Goal: Task Accomplishment & Management: Manage account settings

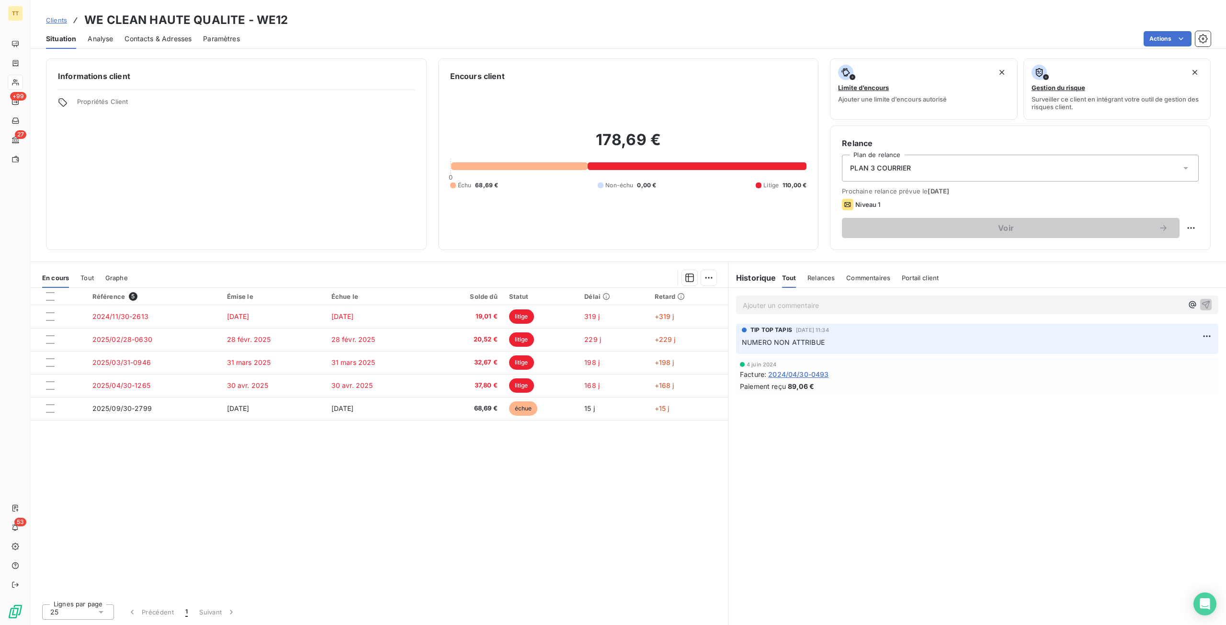
drag, startPoint x: 323, startPoint y: 504, endPoint x: 343, endPoint y: 516, distance: 22.5
click at [324, 504] on div "Référence 5 Émise le Échue le Solde dû Statut Délai Retard 2024/11/30-2613 [DAT…" at bounding box center [380, 442] width 698 height 309
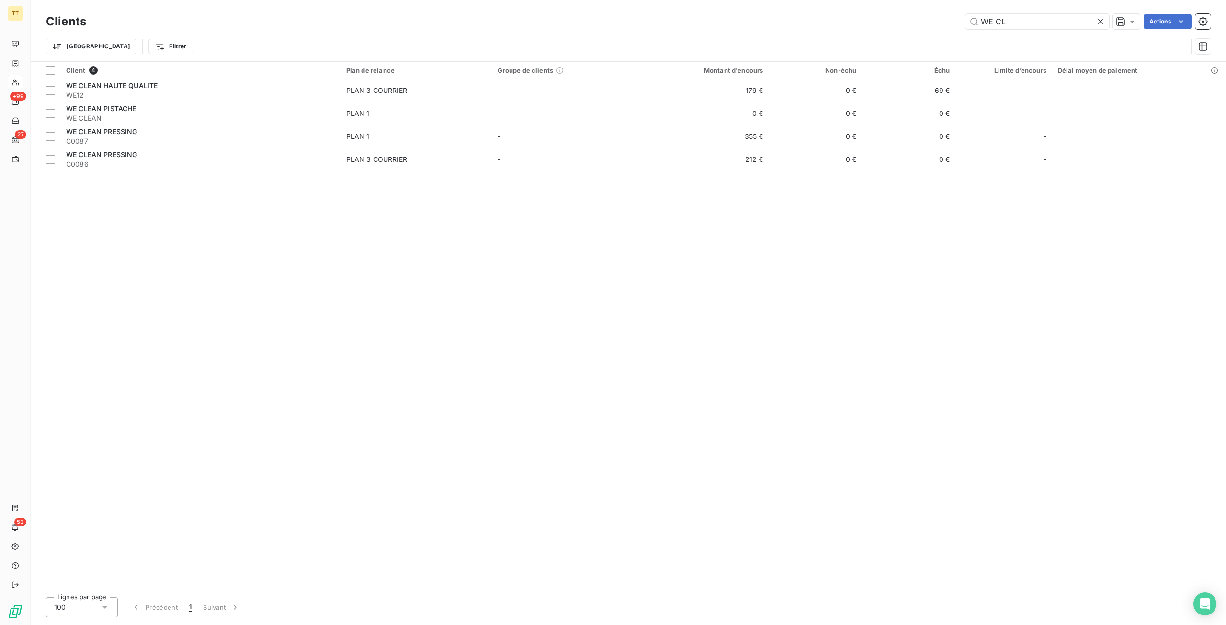
drag, startPoint x: 1071, startPoint y: 19, endPoint x: 856, endPoint y: 19, distance: 215.1
click at [856, 19] on div "WE CL Actions" at bounding box center [654, 21] width 1113 height 15
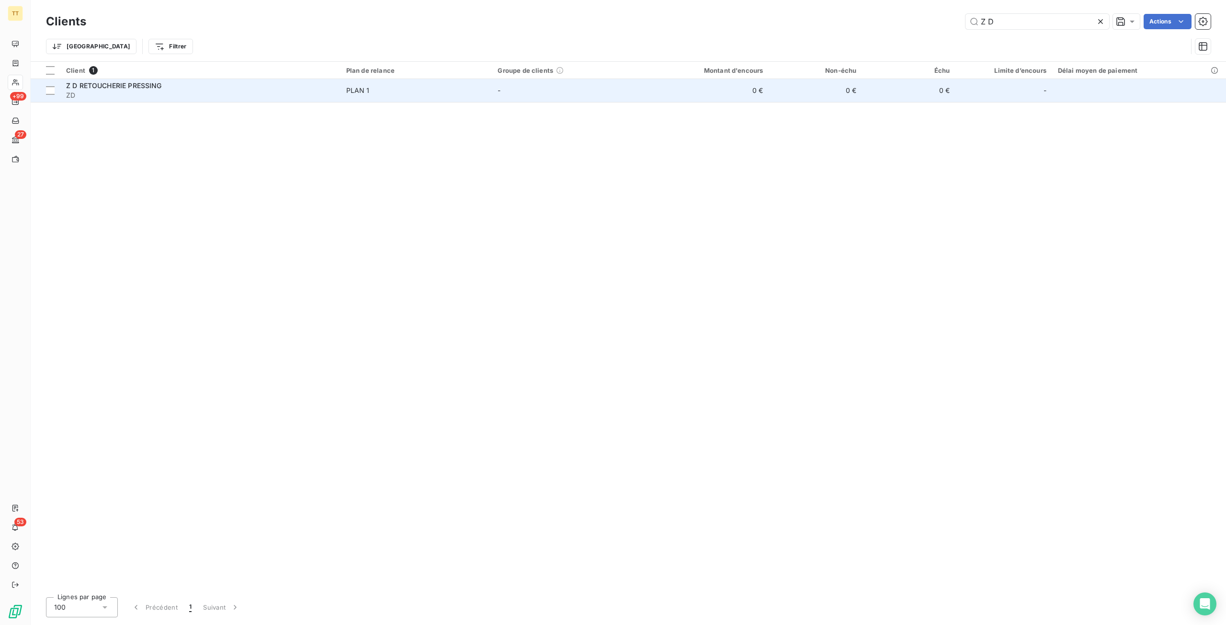
type input "Z D"
click at [766, 84] on td "0 €" at bounding box center [706, 90] width 125 height 23
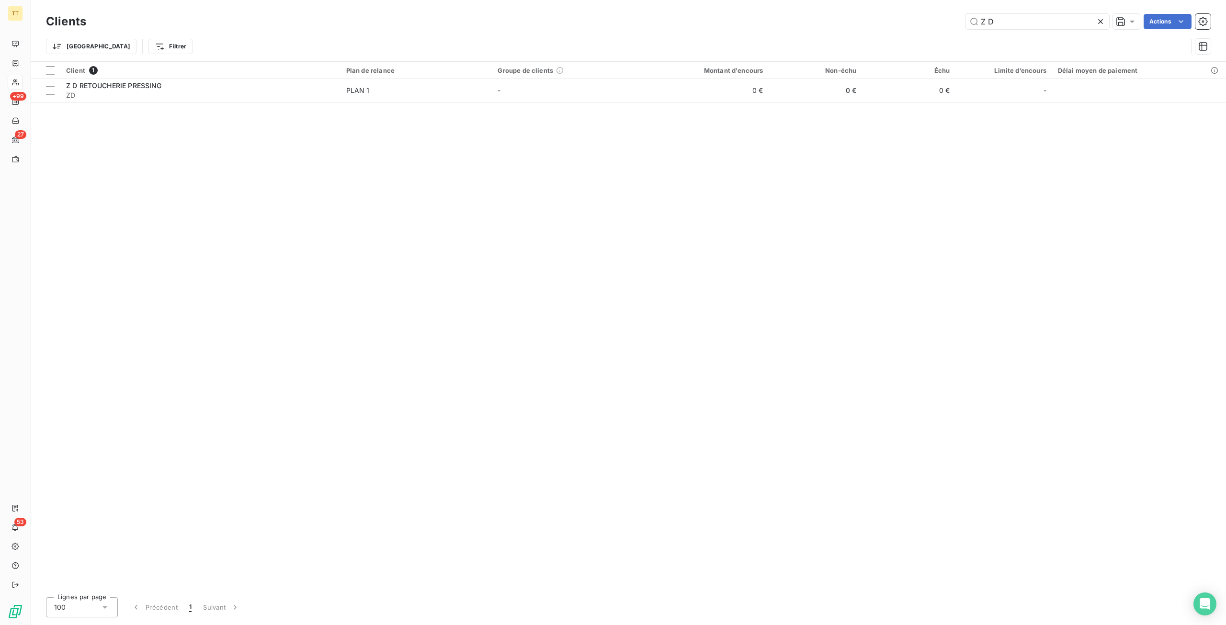
drag, startPoint x: 1045, startPoint y: 24, endPoint x: 859, endPoint y: 25, distance: 186.9
click at [859, 25] on div "Z D Actions" at bounding box center [654, 21] width 1113 height 15
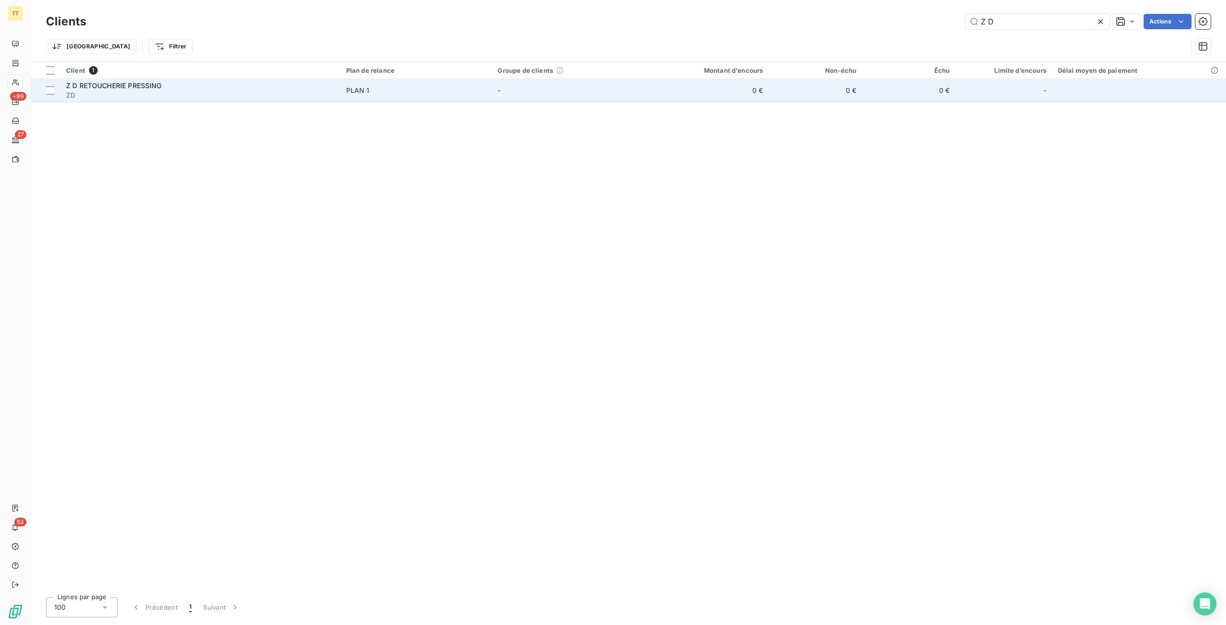
click at [754, 89] on td "0 €" at bounding box center [706, 90] width 125 height 23
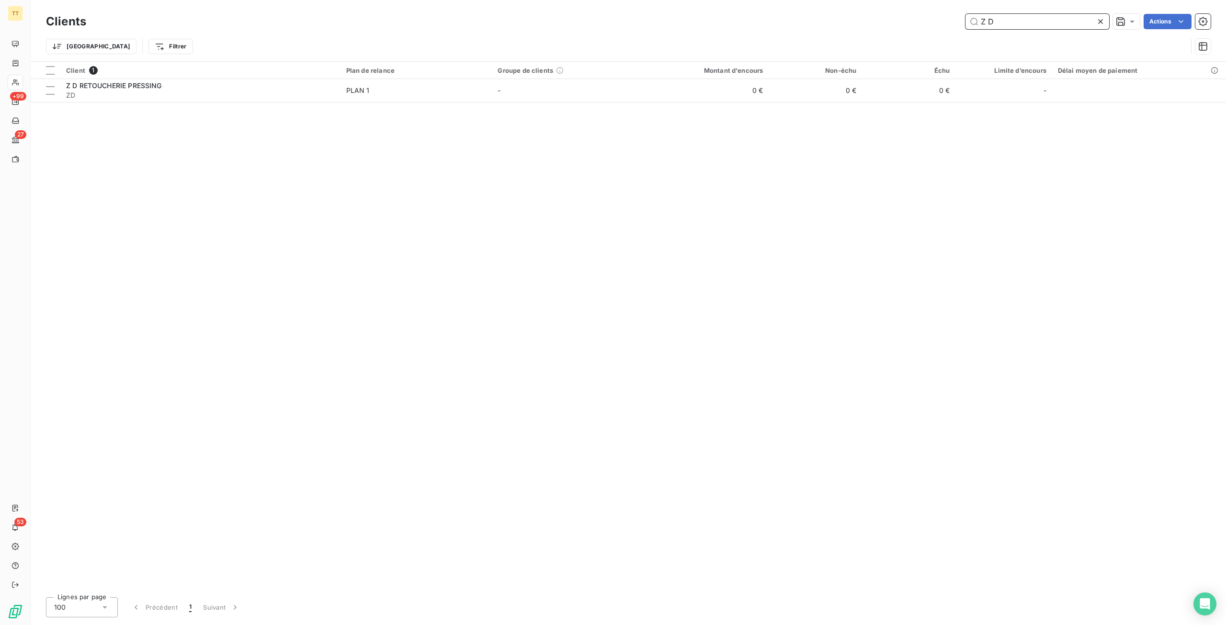
drag, startPoint x: 1037, startPoint y: 29, endPoint x: 1031, endPoint y: 24, distance: 7.5
click at [1037, 29] on div "Clients Z D Actions" at bounding box center [628, 21] width 1165 height 20
drag, startPoint x: 1029, startPoint y: 21, endPoint x: 932, endPoint y: 19, distance: 96.3
click at [930, 17] on div "Z D Actions" at bounding box center [654, 21] width 1113 height 15
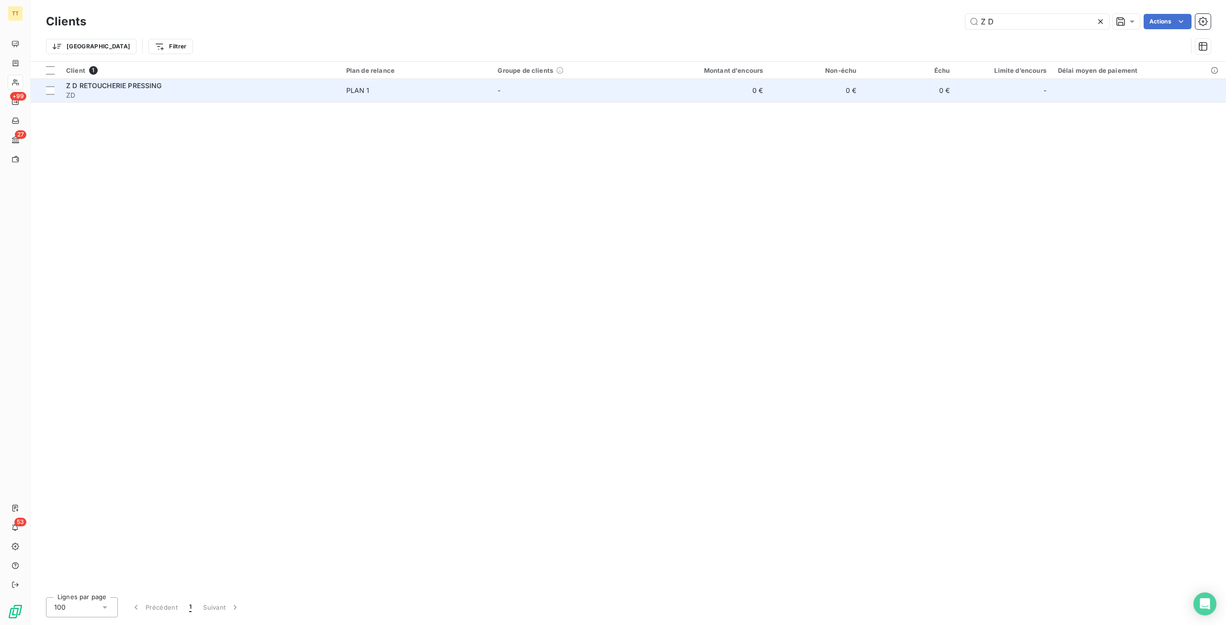
click at [756, 91] on td "0 €" at bounding box center [706, 90] width 125 height 23
click at [776, 90] on td "0 €" at bounding box center [815, 90] width 93 height 23
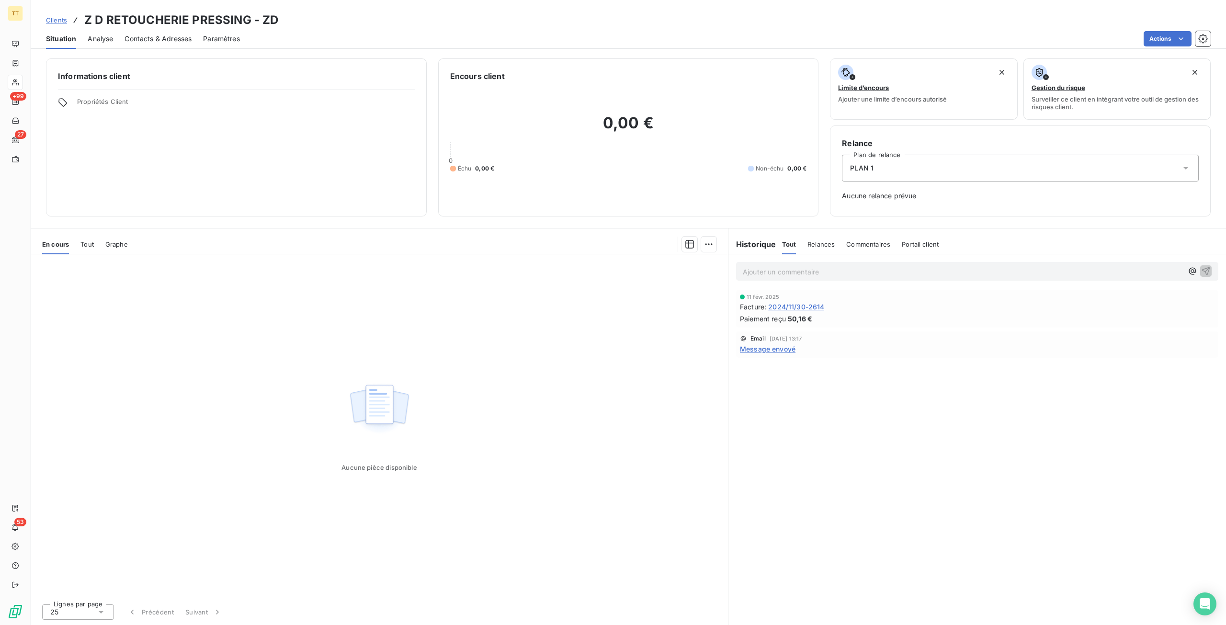
click at [153, 43] on span "Contacts & Adresses" at bounding box center [158, 39] width 67 height 10
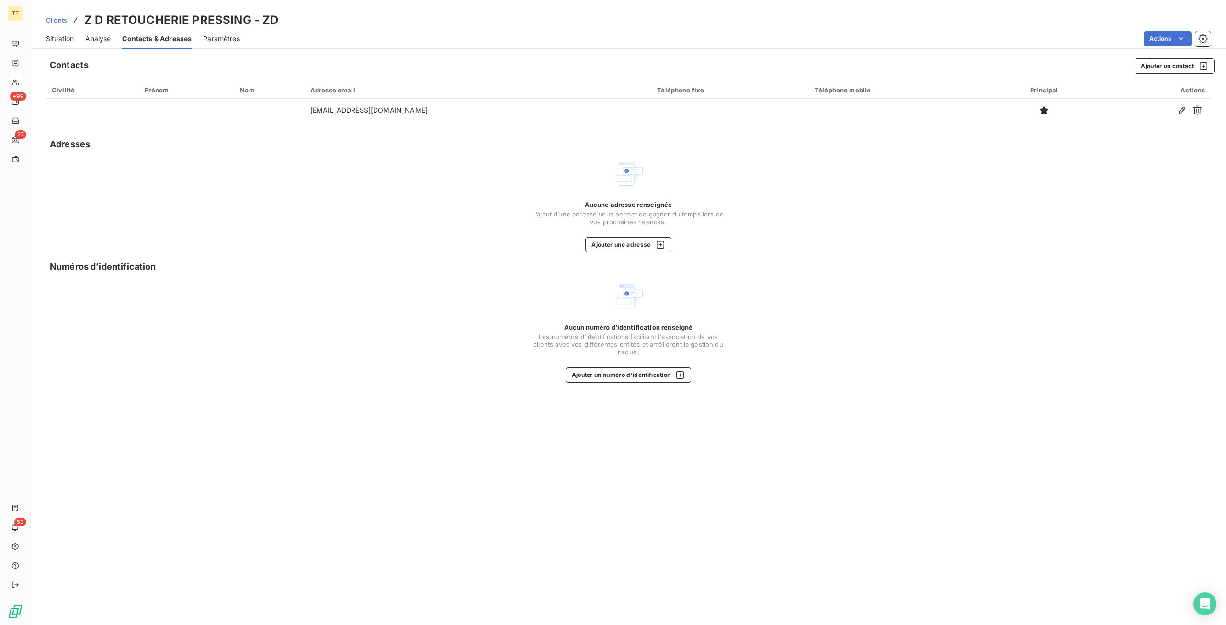
click at [48, 38] on span "Situation" at bounding box center [60, 39] width 28 height 10
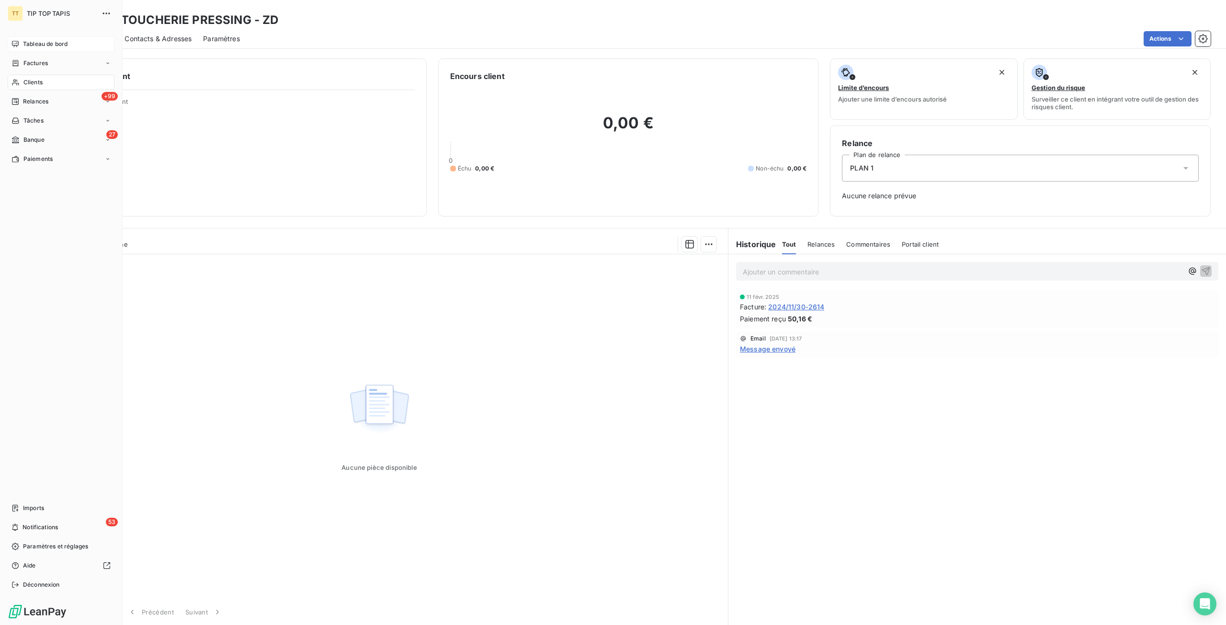
click at [20, 43] on div "Tableau de bord" at bounding box center [61, 43] width 107 height 15
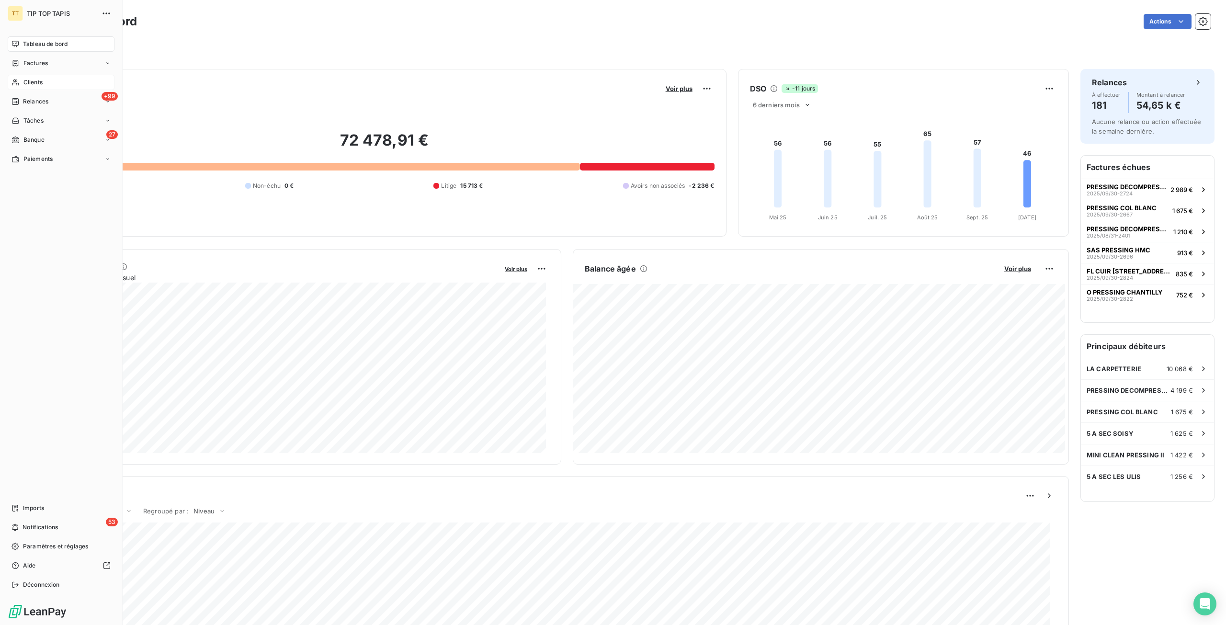
click at [27, 83] on span "Clients" at bounding box center [32, 82] width 19 height 9
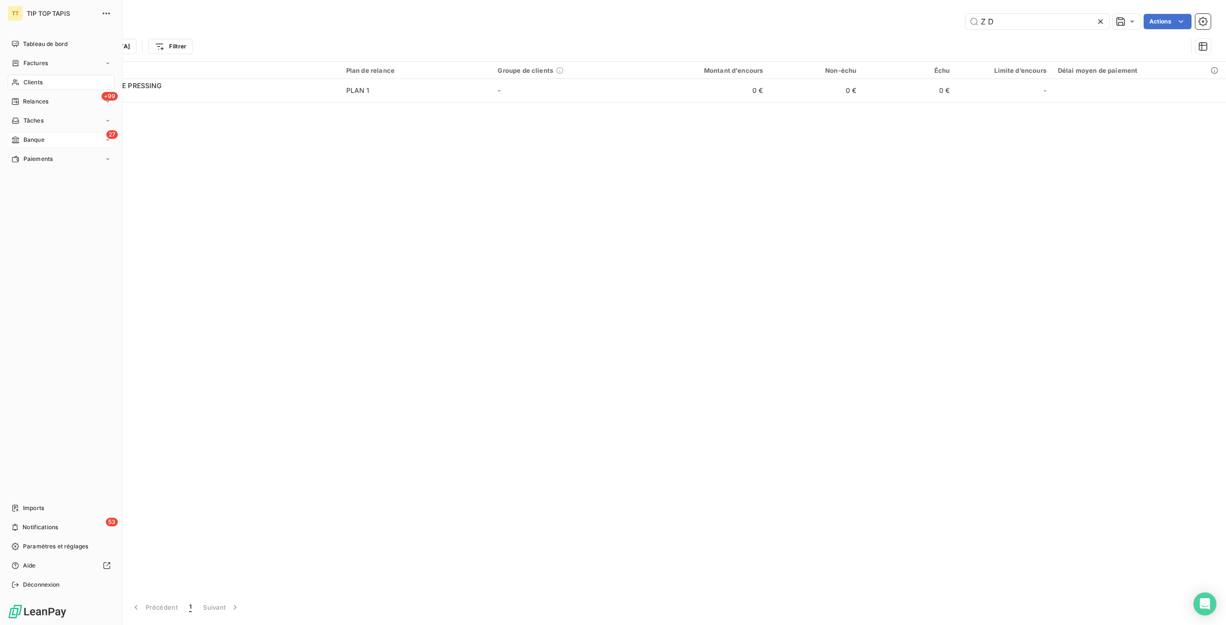
click at [27, 142] on span "Banque" at bounding box center [33, 140] width 21 height 9
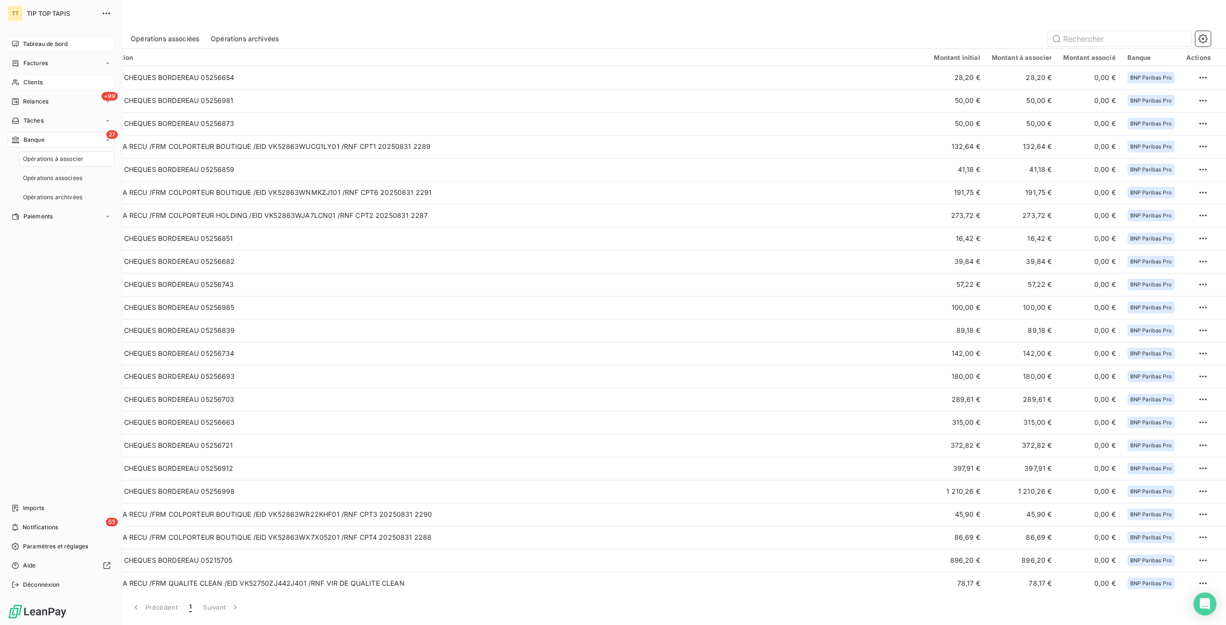
click at [45, 39] on div "Tableau de bord" at bounding box center [61, 43] width 107 height 15
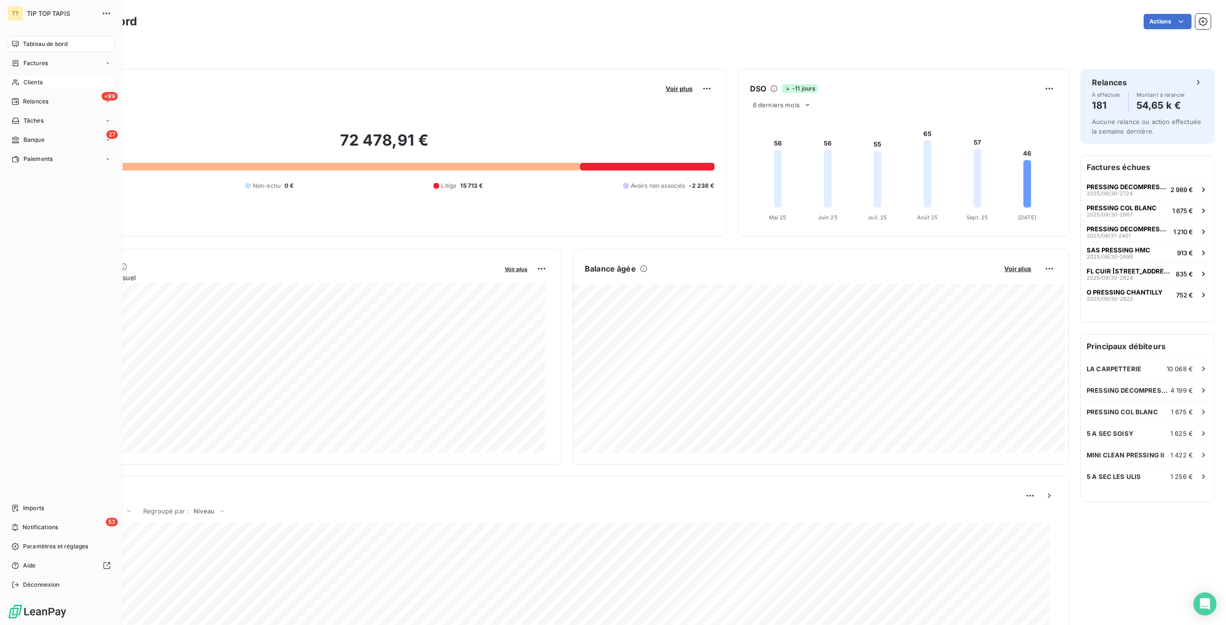
drag, startPoint x: 56, startPoint y: 77, endPoint x: 76, endPoint y: 76, distance: 20.1
click at [56, 77] on div "Clients" at bounding box center [61, 82] width 107 height 15
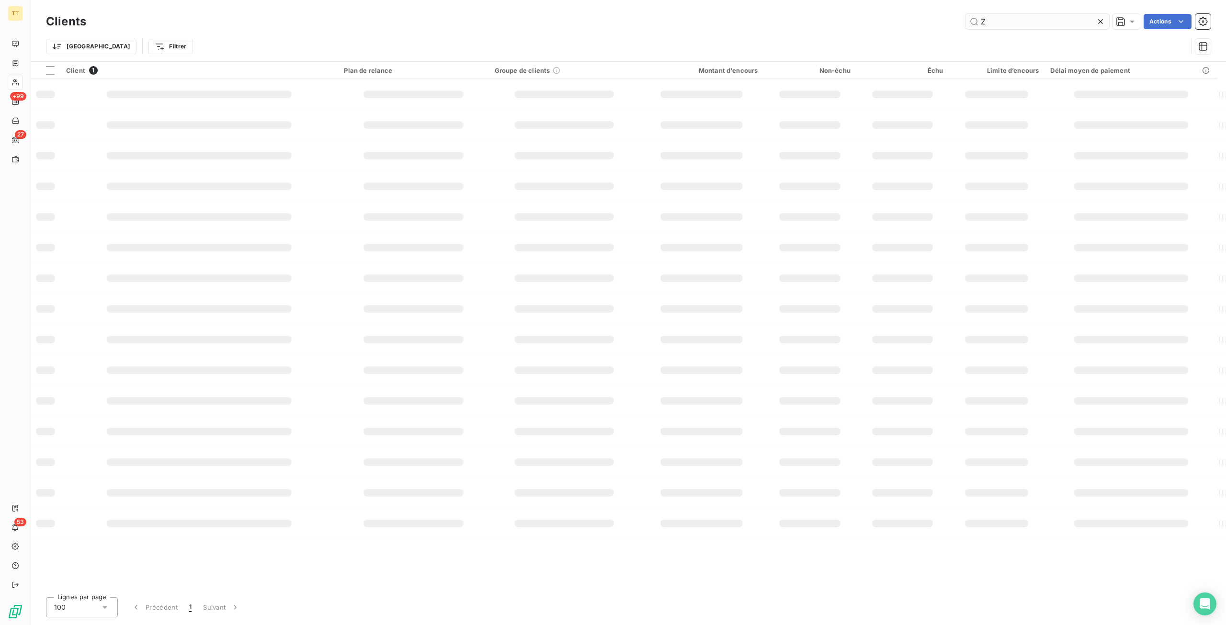
type input "Z"
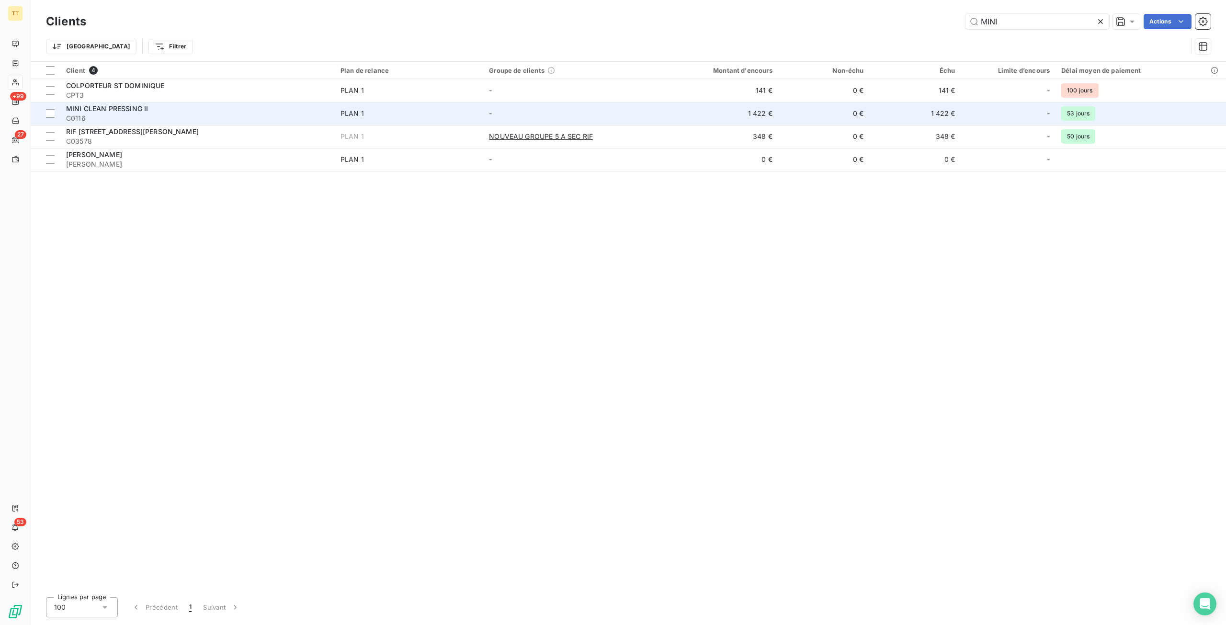
type input "MINI"
click at [765, 112] on td "1 422 €" at bounding box center [717, 113] width 123 height 23
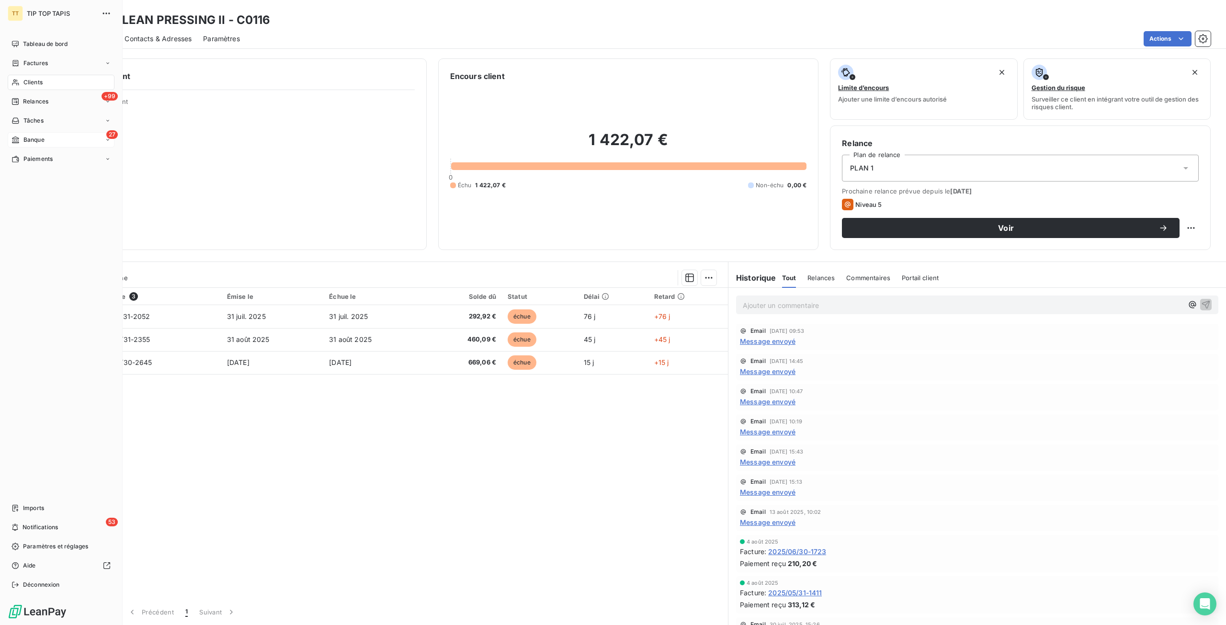
click at [45, 141] on div "27 Banque" at bounding box center [61, 139] width 107 height 15
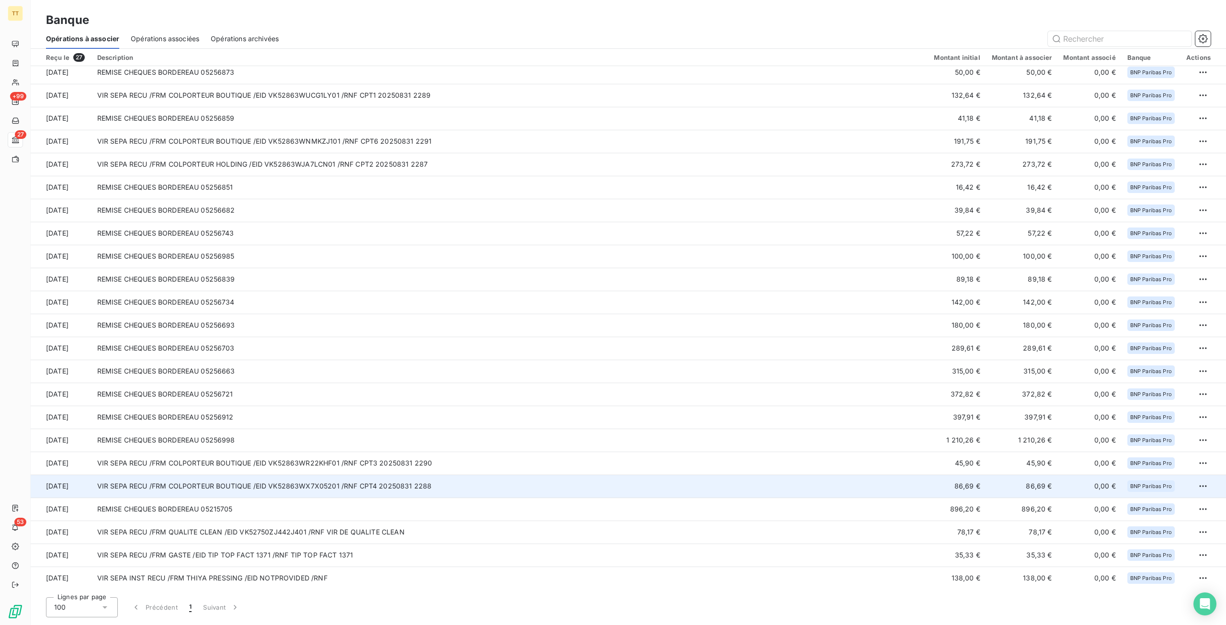
scroll to position [97, 0]
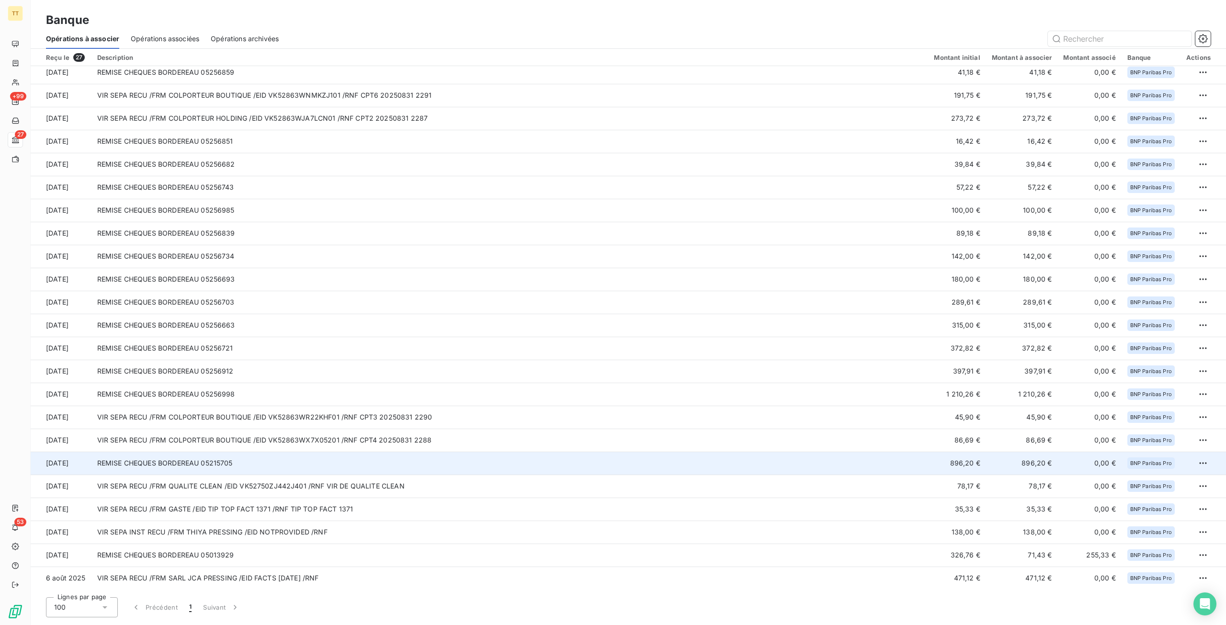
click at [365, 464] on td "REMISE CHEQUES BORDEREAU 05215705" at bounding box center [510, 463] width 837 height 23
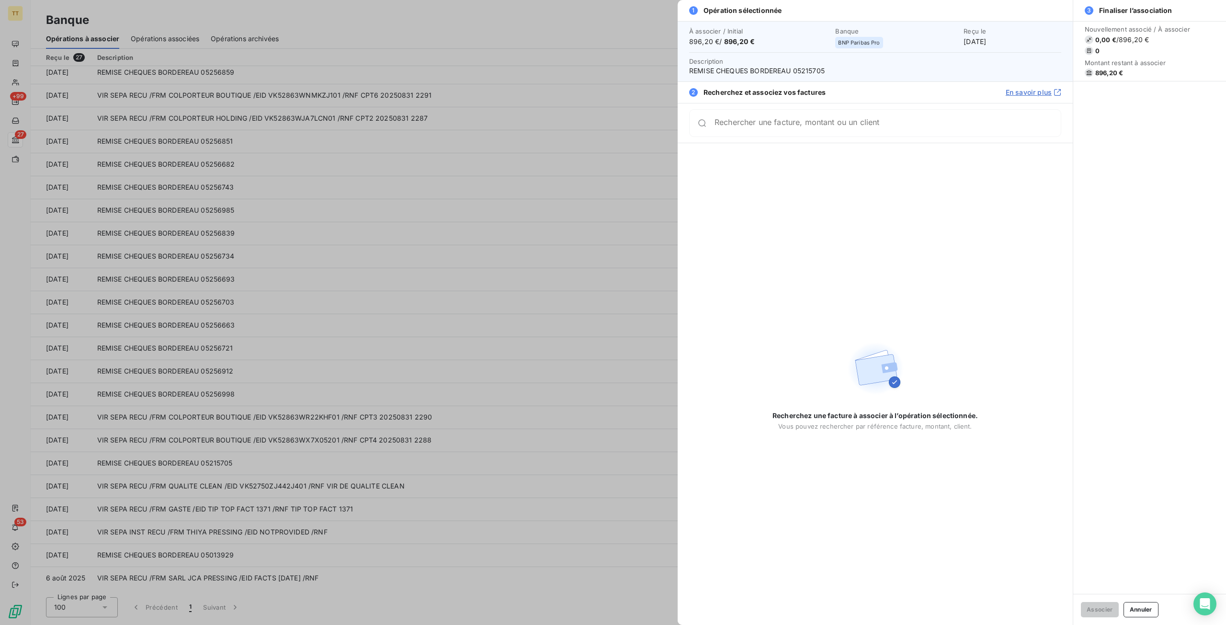
click at [111, 53] on div at bounding box center [613, 312] width 1226 height 625
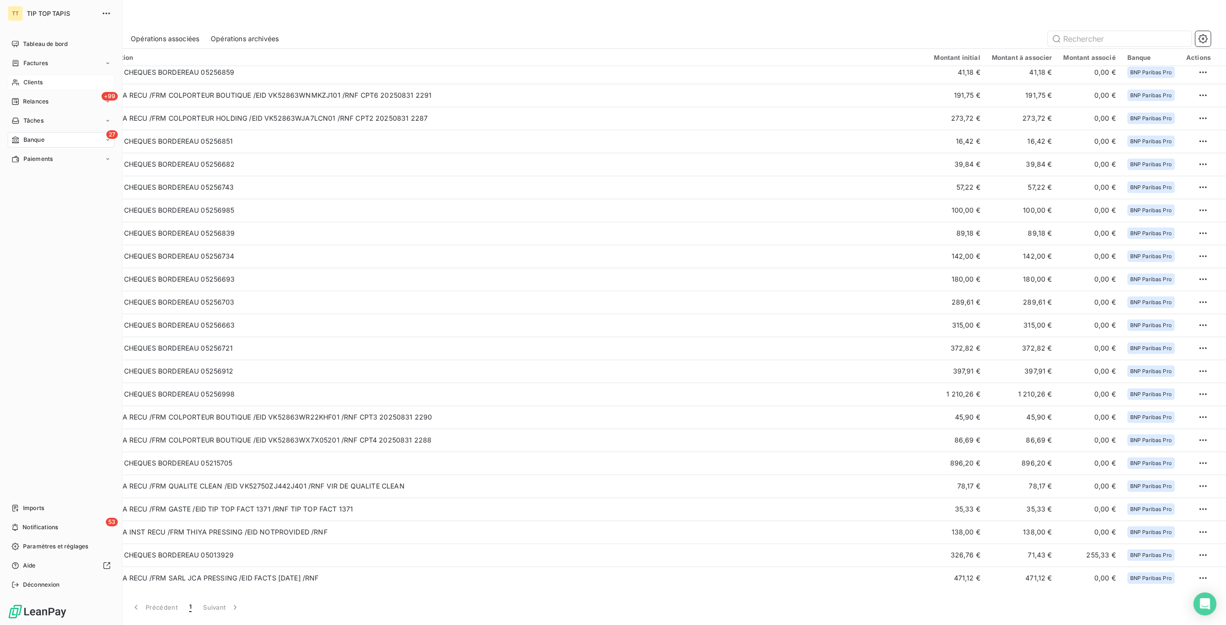
click at [11, 85] on icon at bounding box center [15, 83] width 8 height 8
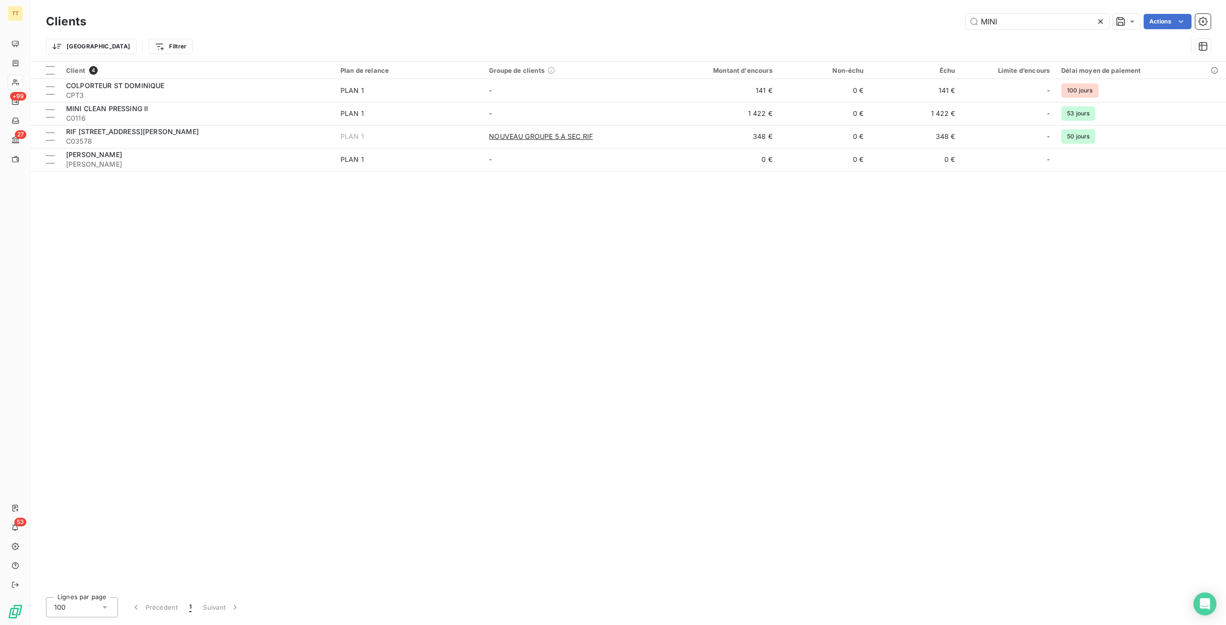
drag, startPoint x: 1004, startPoint y: 19, endPoint x: 953, endPoint y: 16, distance: 50.4
click at [953, 16] on div "MINI Actions" at bounding box center [654, 21] width 1113 height 15
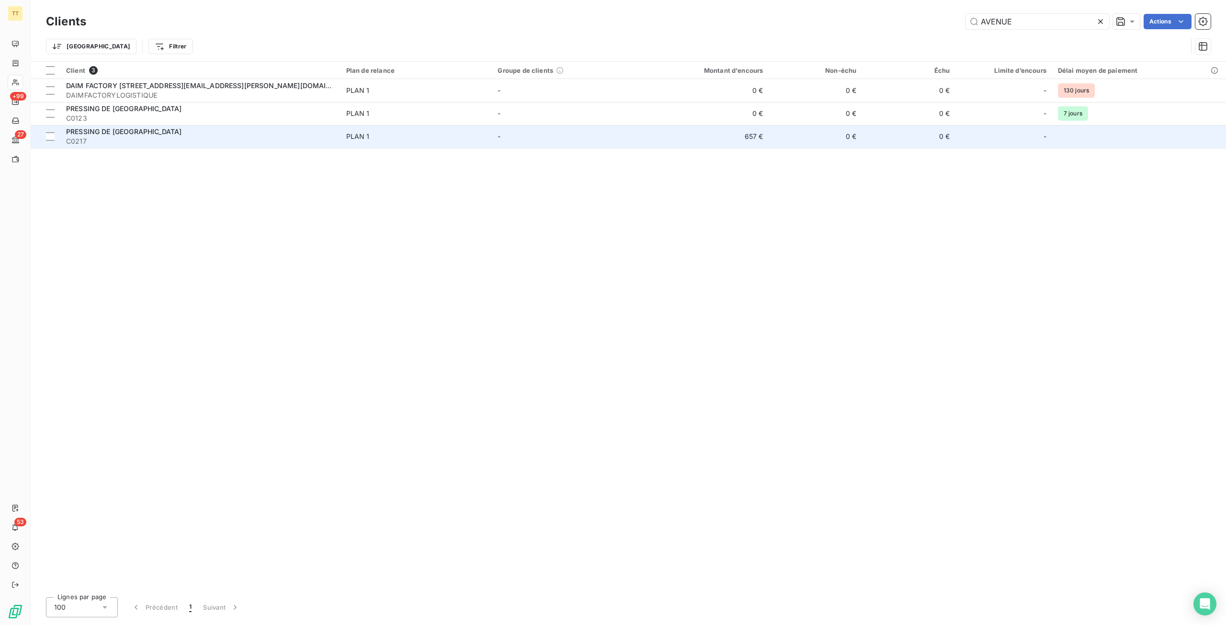
type input "AVENUE"
click at [759, 139] on td "657 €" at bounding box center [706, 136] width 125 height 23
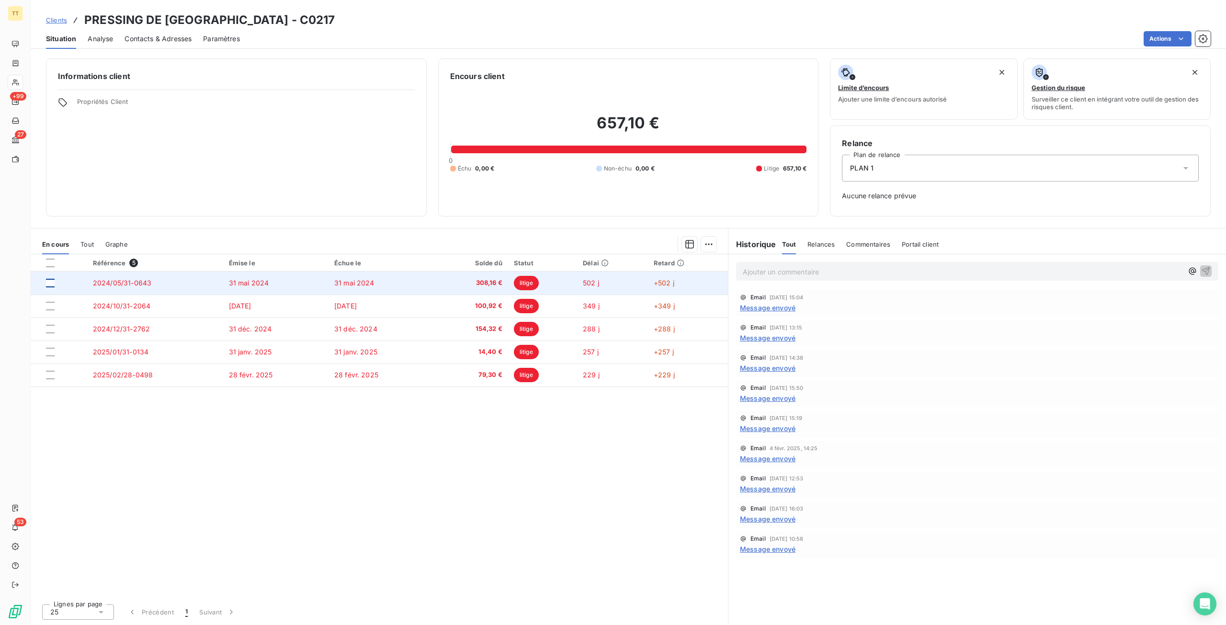
click at [53, 284] on div at bounding box center [50, 283] width 9 height 9
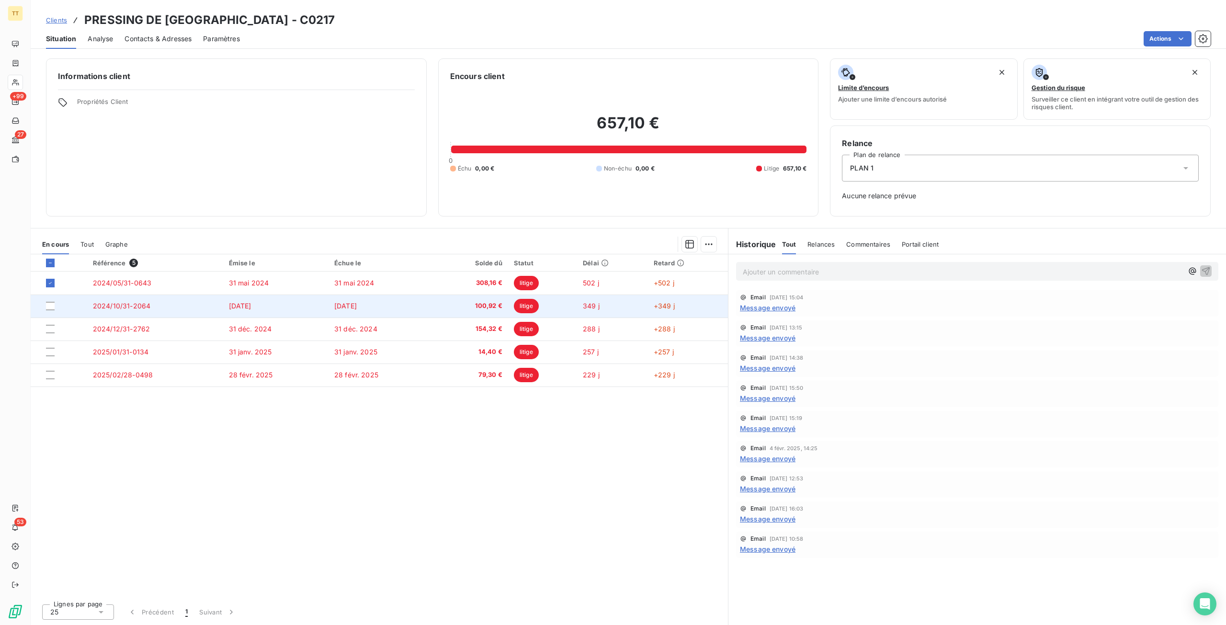
click at [56, 306] on div at bounding box center [63, 306] width 35 height 9
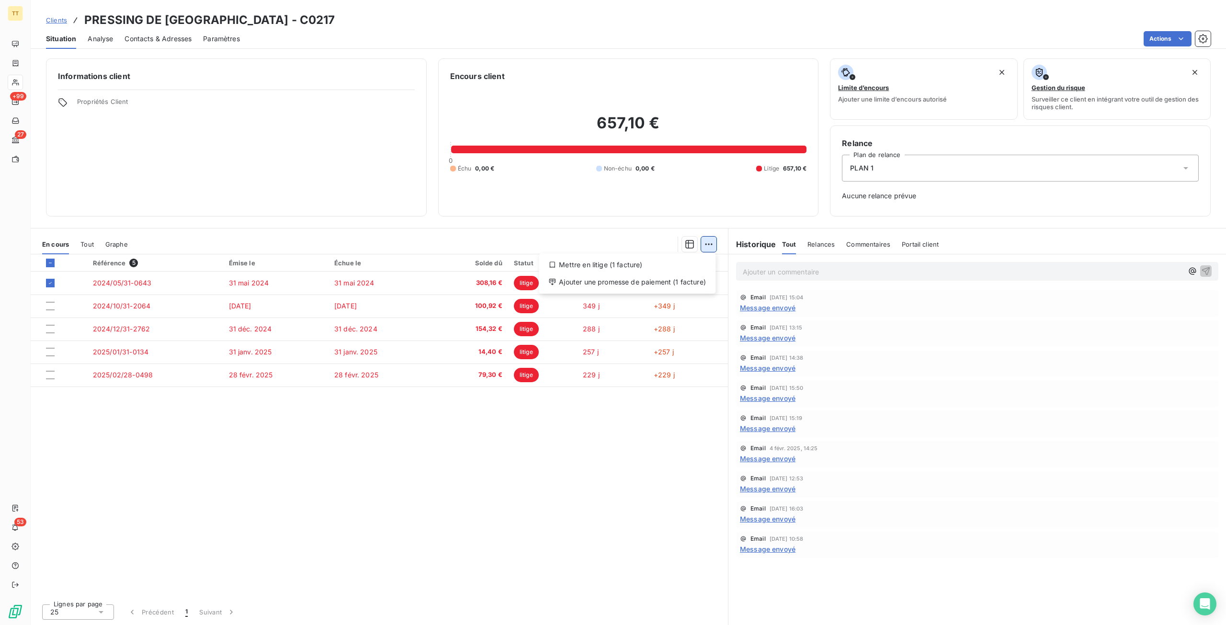
click at [715, 246] on html "TT +99 27 53 Clients PRESSING DE L AVENUE - C0217 Situation Analyse Contacts & …" at bounding box center [613, 312] width 1226 height 625
click at [493, 421] on html "TT +99 27 53 Clients PRESSING DE L AVENUE - C0217 Situation Analyse Contacts & …" at bounding box center [613, 312] width 1226 height 625
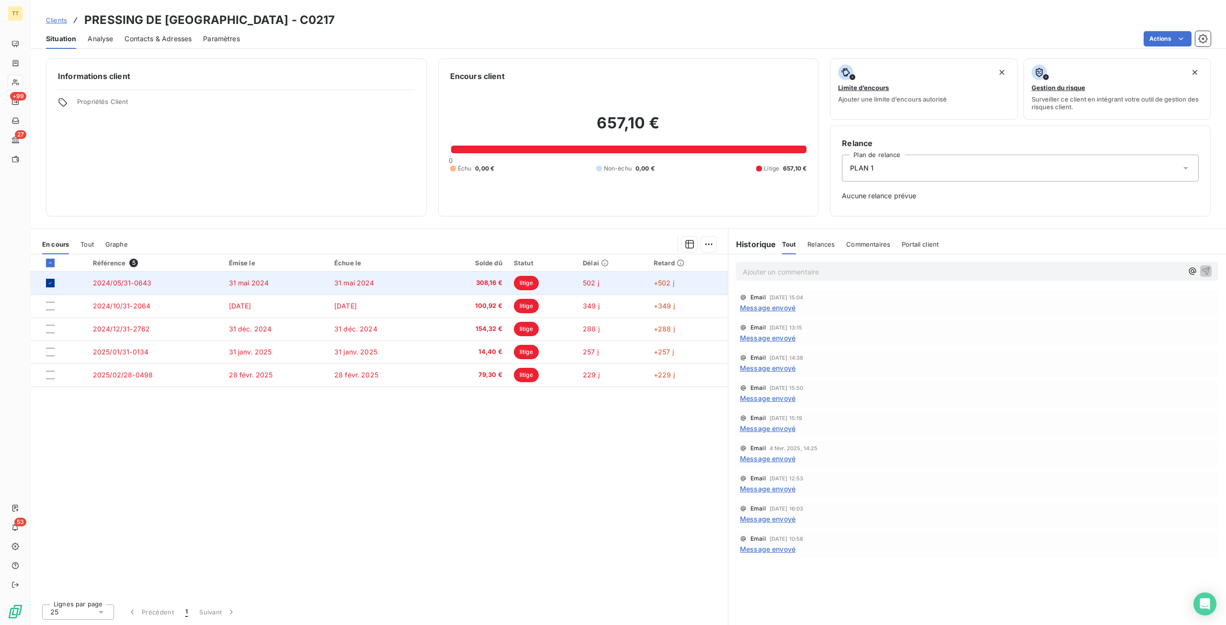
click at [50, 280] on icon at bounding box center [50, 283] width 6 height 6
click at [118, 286] on span "2024/05/31-0643" at bounding box center [122, 283] width 58 height 8
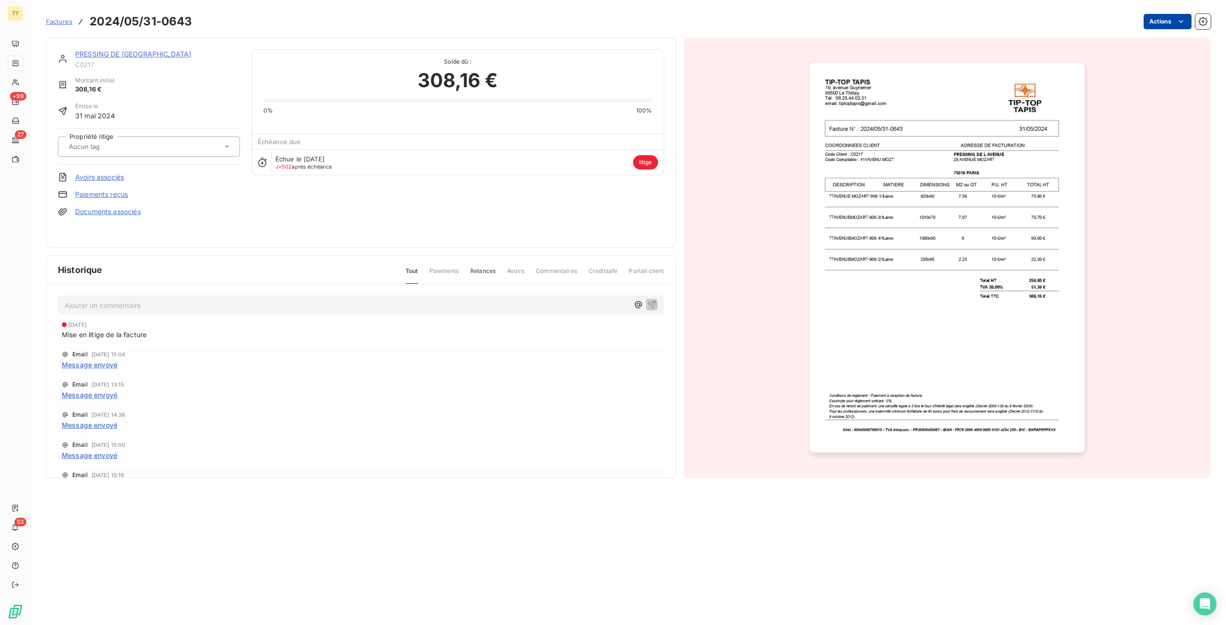
click at [1166, 21] on html "TT +99 27 53 Factures 2024/05/31-0643 Actions PRESSING DE L AVENUE C0217 Montan…" at bounding box center [613, 312] width 1226 height 625
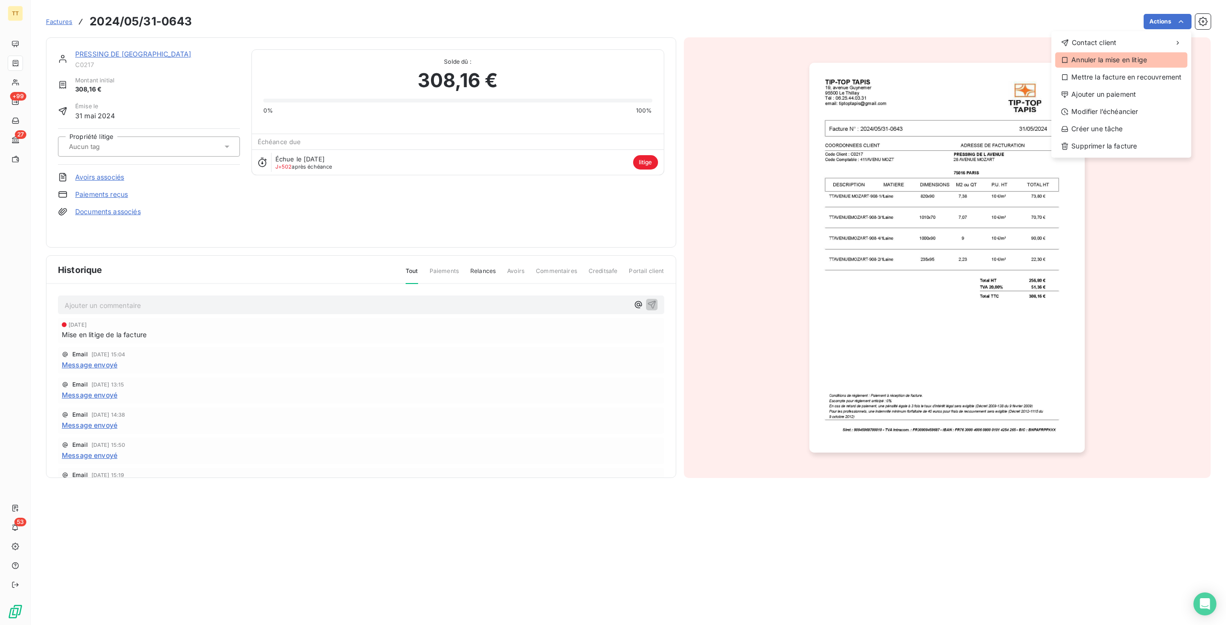
click at [1117, 59] on div "Annuler la mise en litige" at bounding box center [1121, 59] width 132 height 15
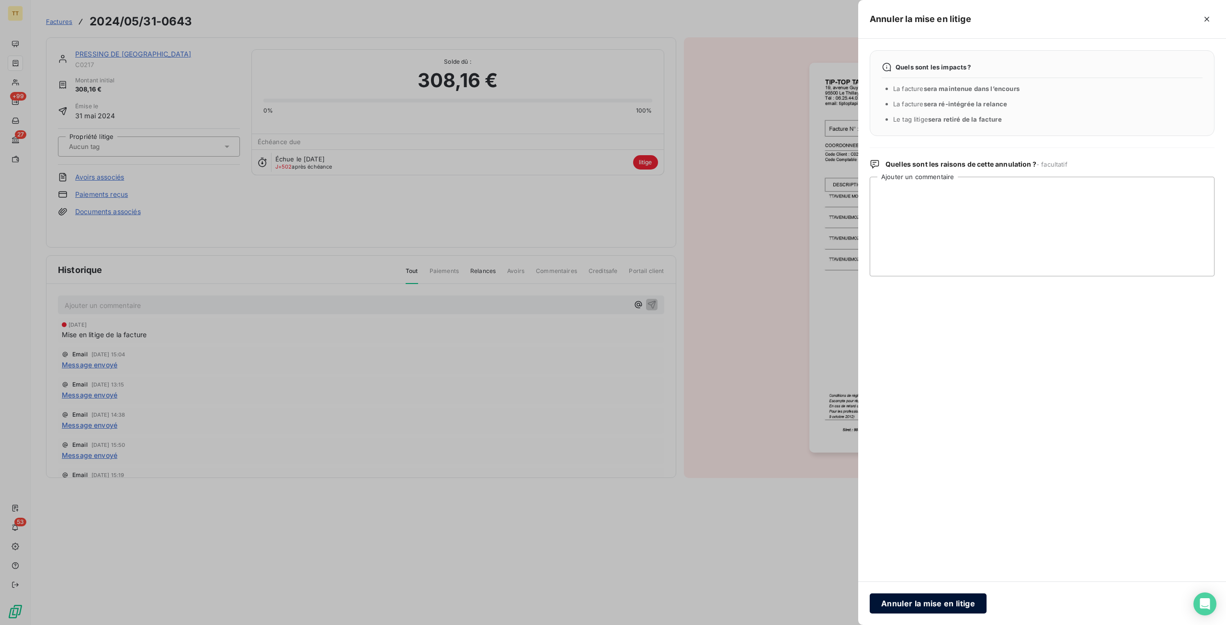
click at [958, 596] on button "Annuler la mise en litige" at bounding box center [928, 604] width 117 height 20
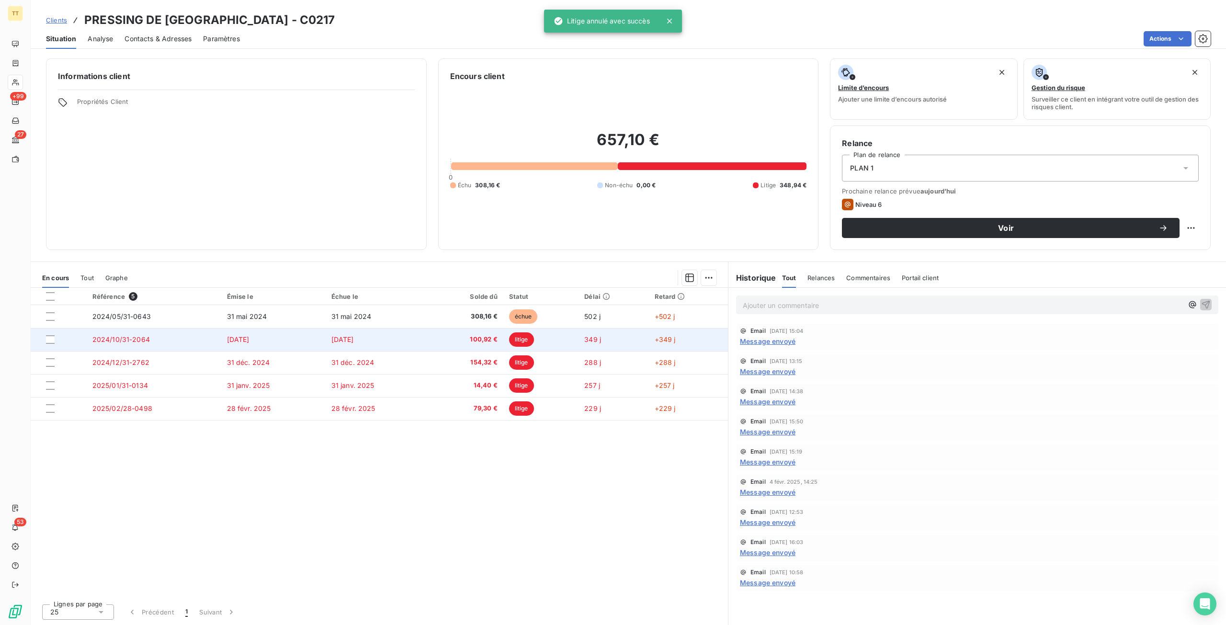
click at [234, 343] on span "[DATE]" at bounding box center [238, 339] width 23 height 8
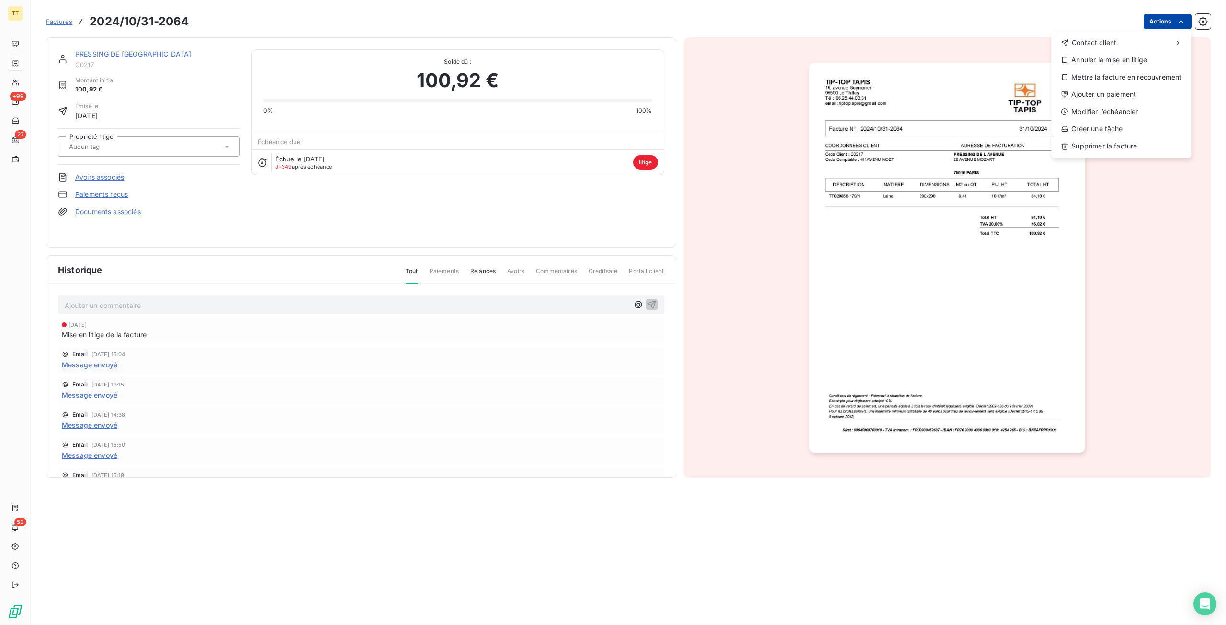
click at [1174, 20] on html "TT +99 27 53 Factures 2024/10/31-2064 Actions Contact client Annuler la mise en…" at bounding box center [613, 312] width 1226 height 625
click at [1097, 64] on div "Annuler la mise en litige" at bounding box center [1121, 59] width 132 height 15
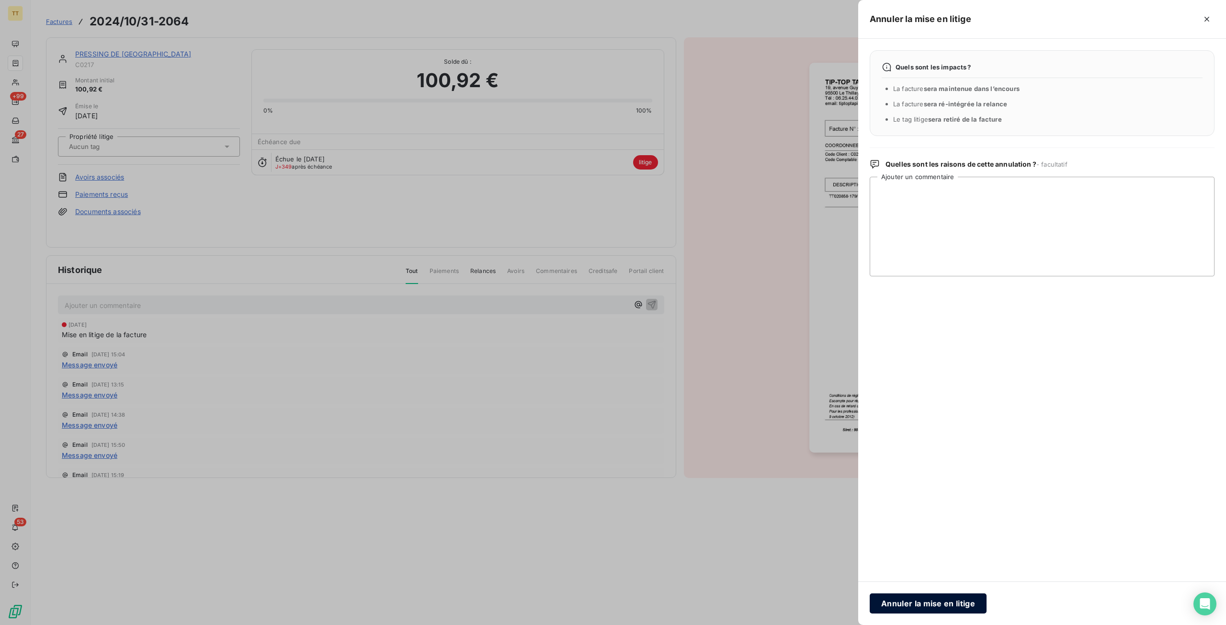
click at [931, 607] on button "Annuler la mise en litige" at bounding box center [928, 604] width 117 height 20
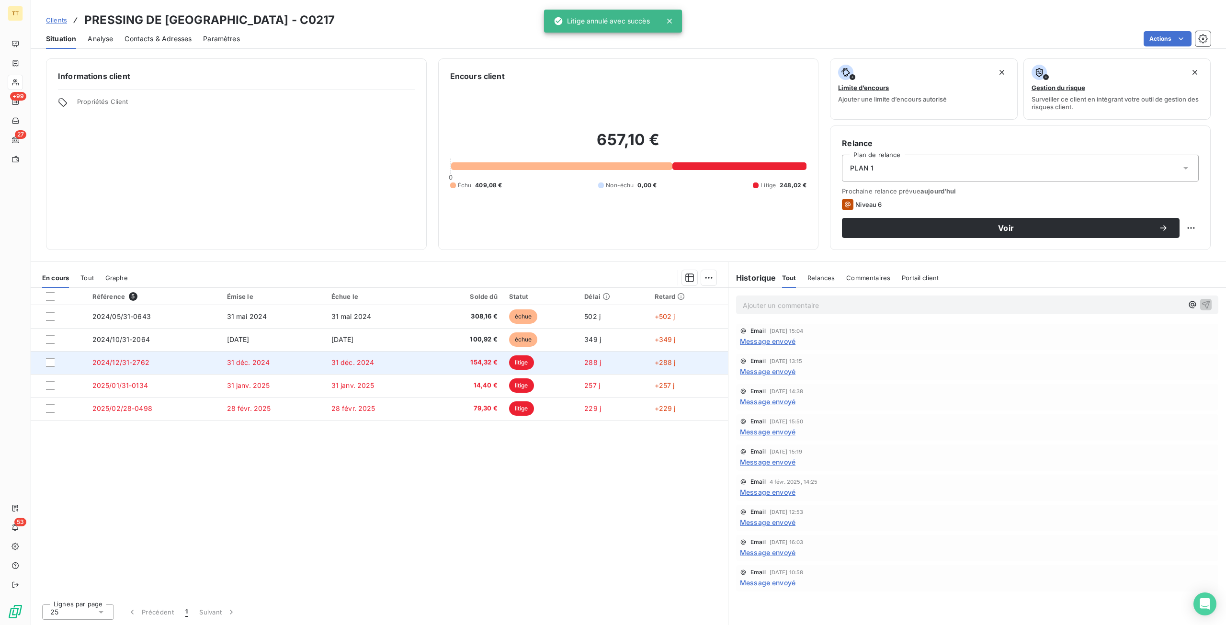
click at [243, 359] on span "31 déc. 2024" at bounding box center [248, 362] width 43 height 8
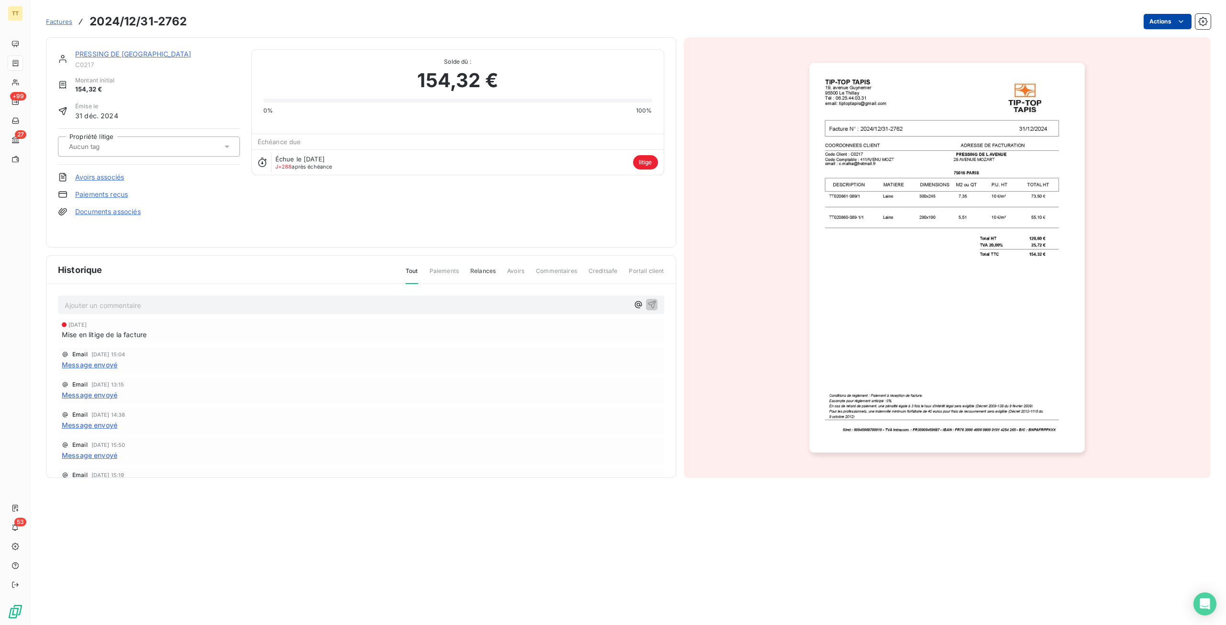
click at [1173, 20] on html "TT +99 27 53 Factures 2024/12/31-2762 Actions [GEOGRAPHIC_DATA] initial 154,32 …" at bounding box center [613, 312] width 1226 height 625
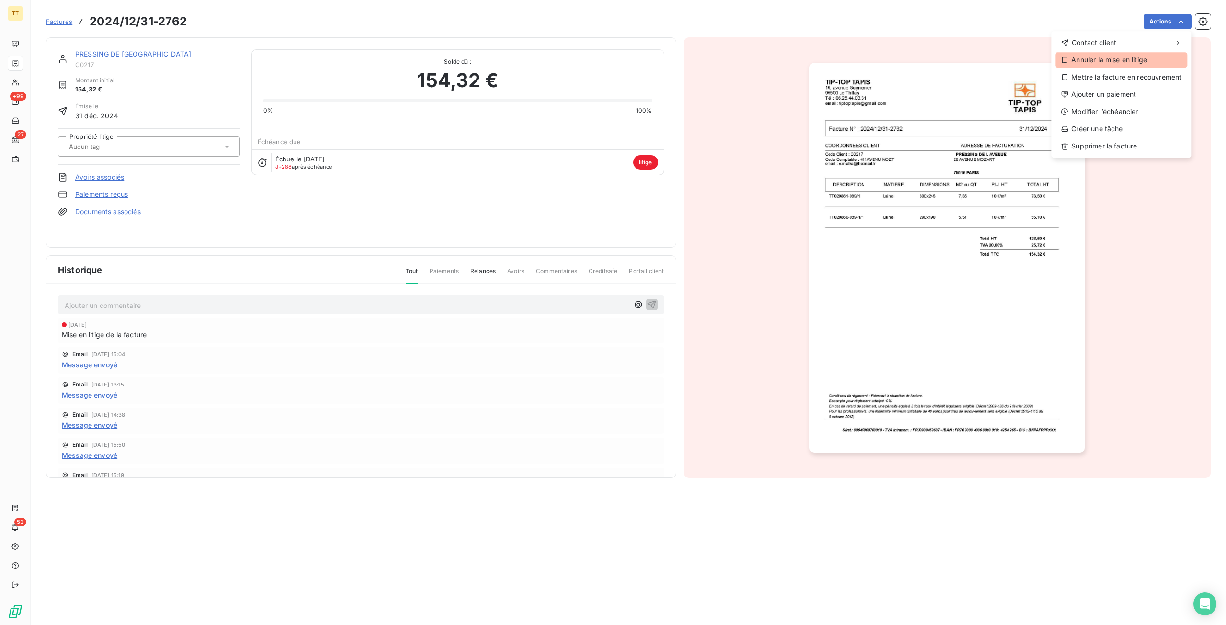
click at [1116, 62] on div "Annuler la mise en litige" at bounding box center [1121, 59] width 132 height 15
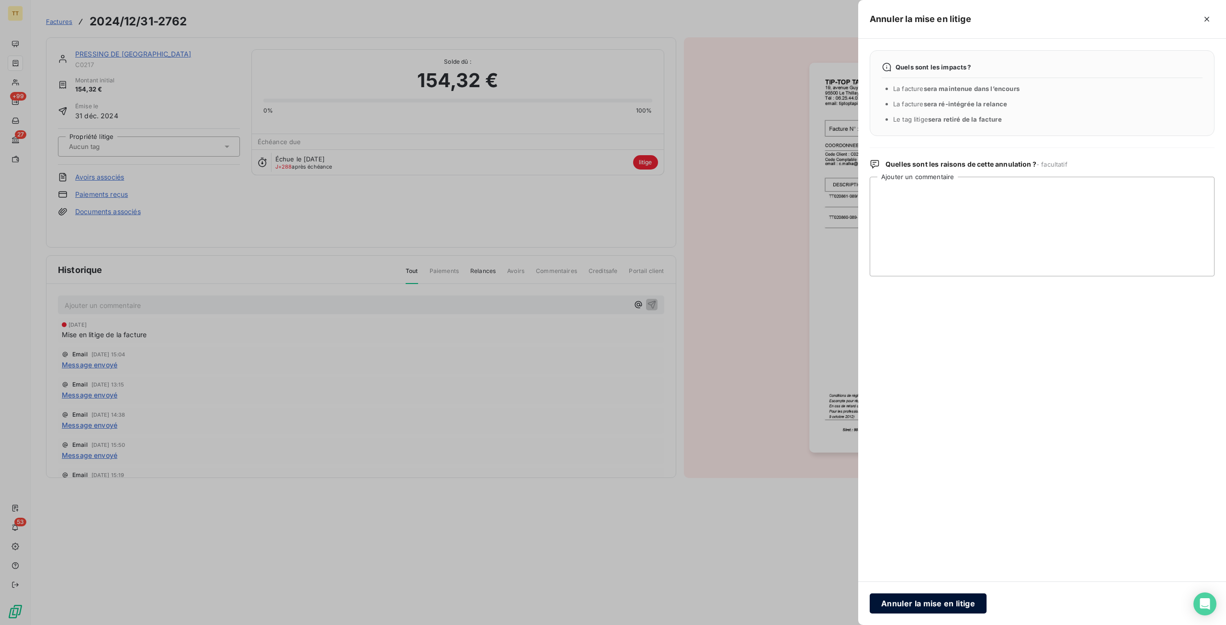
click at [917, 602] on button "Annuler la mise en litige" at bounding box center [928, 604] width 117 height 20
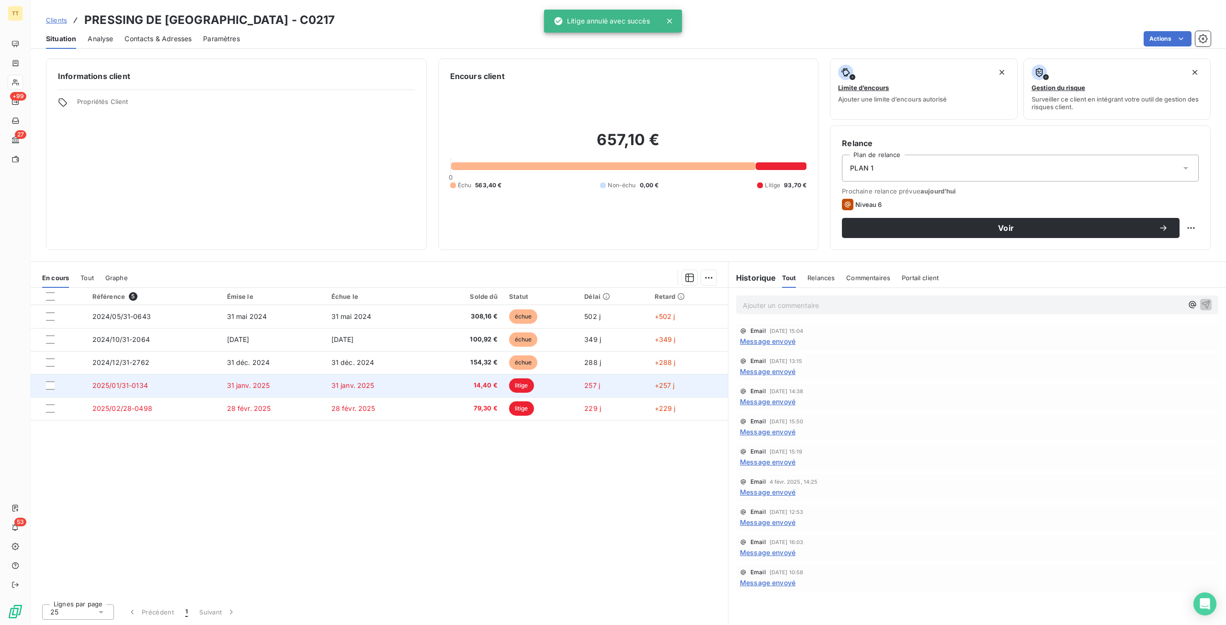
click at [259, 376] on td "31 janv. 2025" at bounding box center [273, 385] width 104 height 23
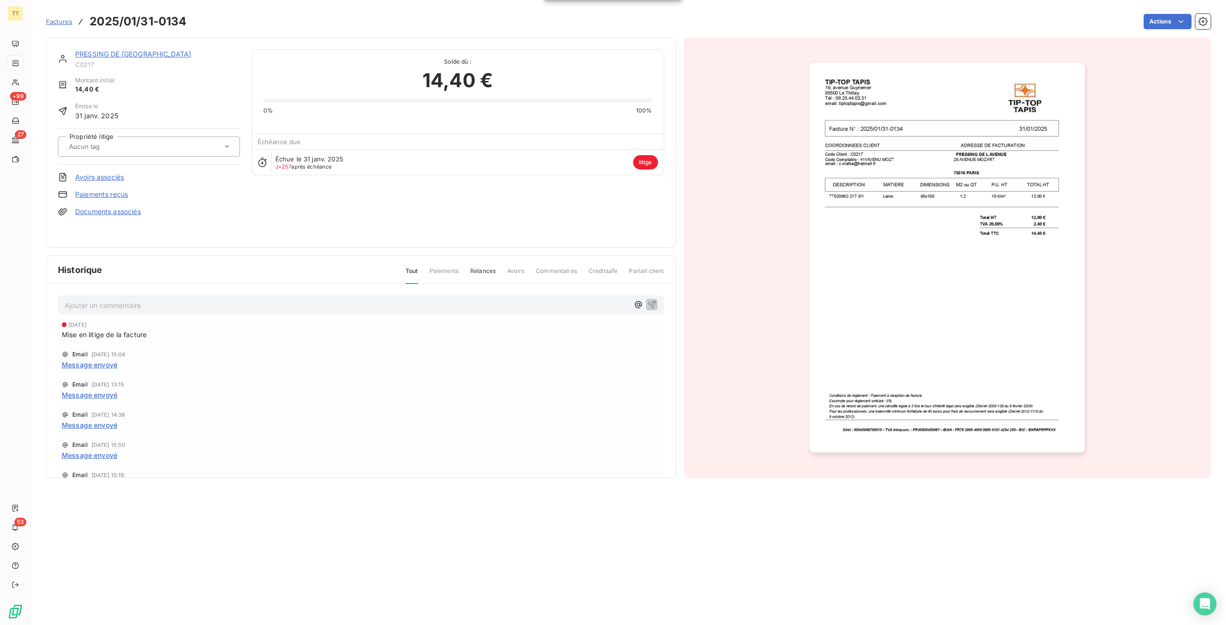
click at [1152, 23] on html "TT +99 27 53 Factures 2025/01/31-0134 Actions [GEOGRAPHIC_DATA] initial 14,40 €…" at bounding box center [613, 312] width 1226 height 625
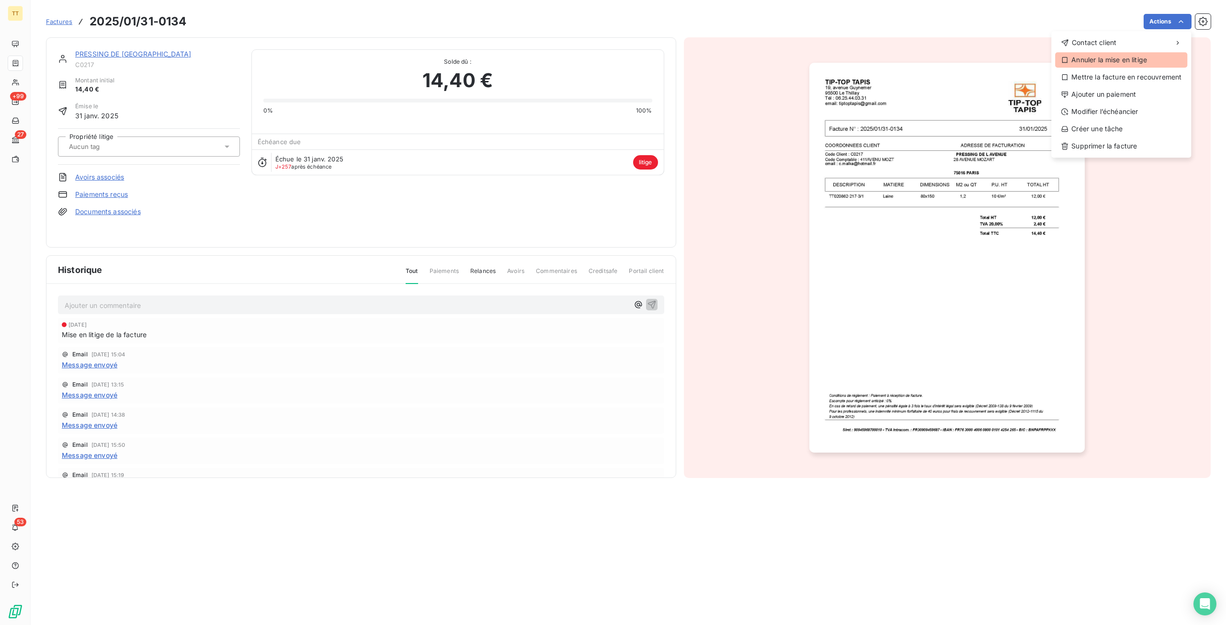
click at [1121, 64] on div "Annuler la mise en litige" at bounding box center [1121, 59] width 132 height 15
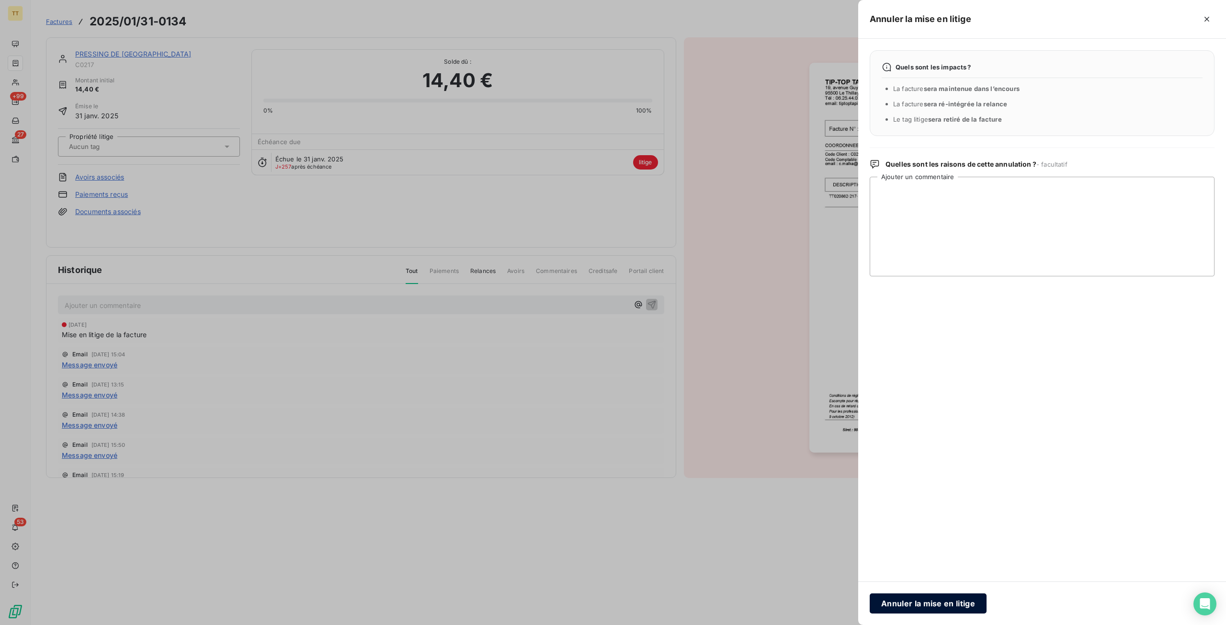
click at [946, 602] on button "Annuler la mise en litige" at bounding box center [928, 604] width 117 height 20
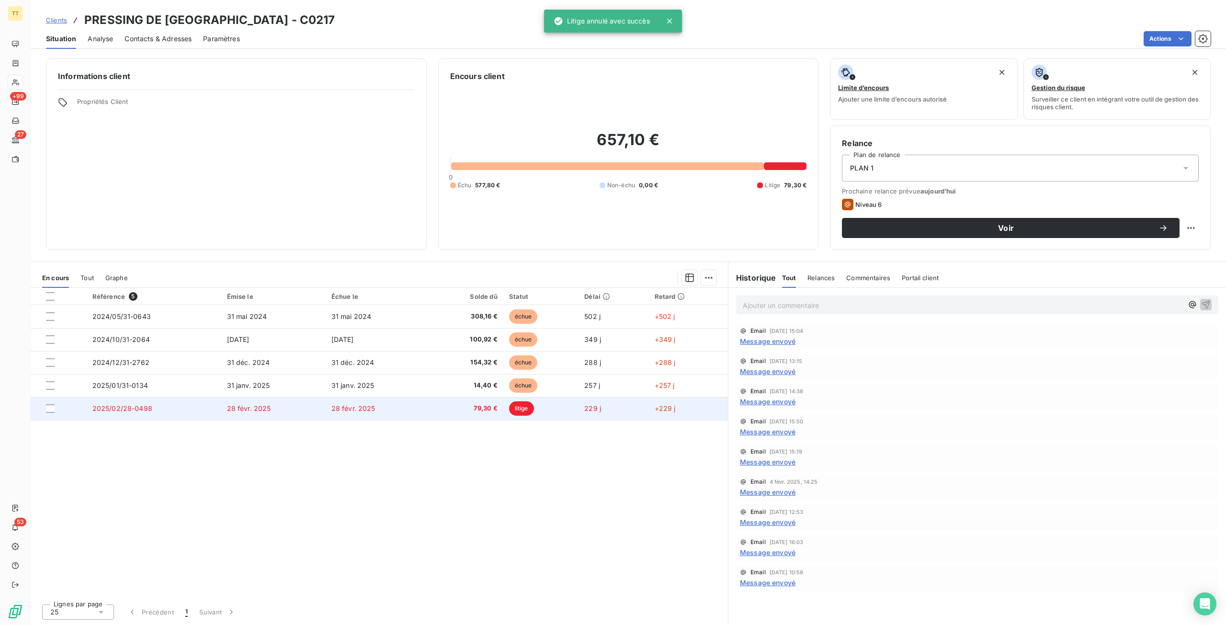
click at [279, 409] on td "28 févr. 2025" at bounding box center [273, 408] width 104 height 23
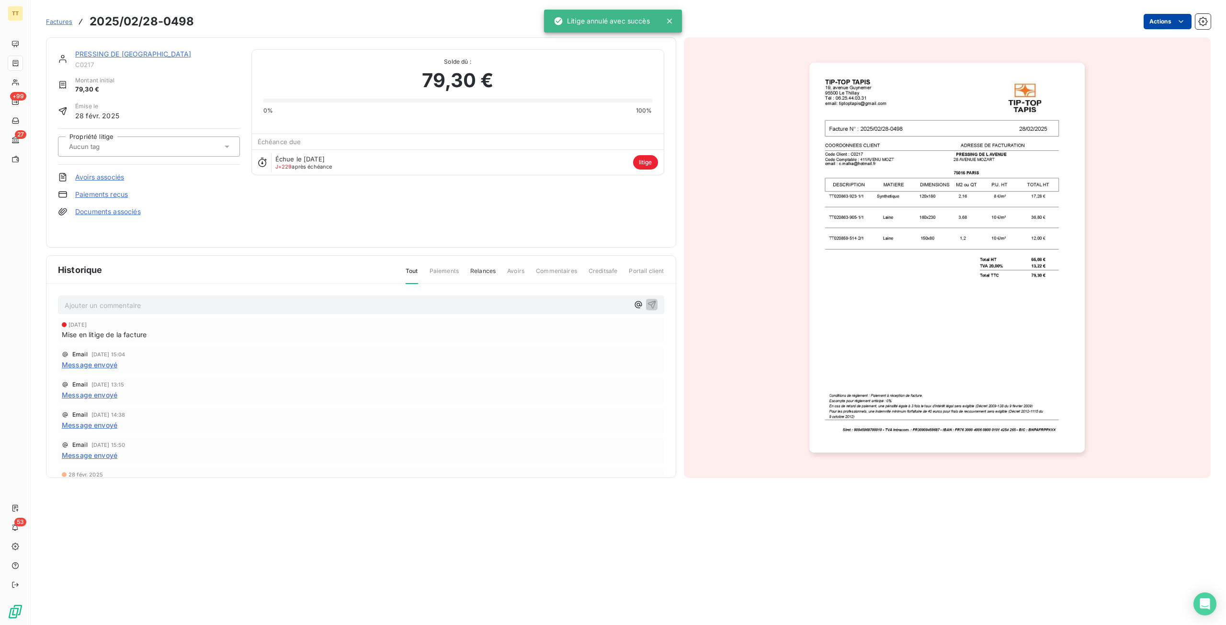
click at [1174, 25] on html "TT +99 27 53 Factures 2025/02/28-0498 Actions [GEOGRAPHIC_DATA] initial 79,30 €…" at bounding box center [613, 312] width 1226 height 625
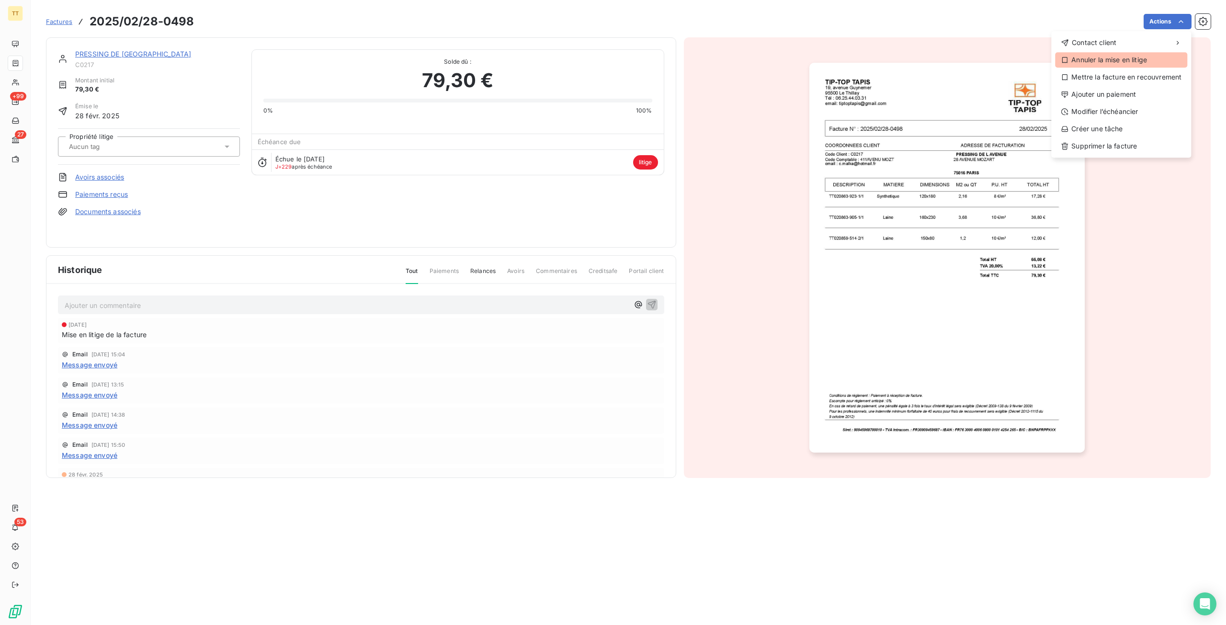
click at [1108, 62] on div "Annuler la mise en litige" at bounding box center [1121, 59] width 132 height 15
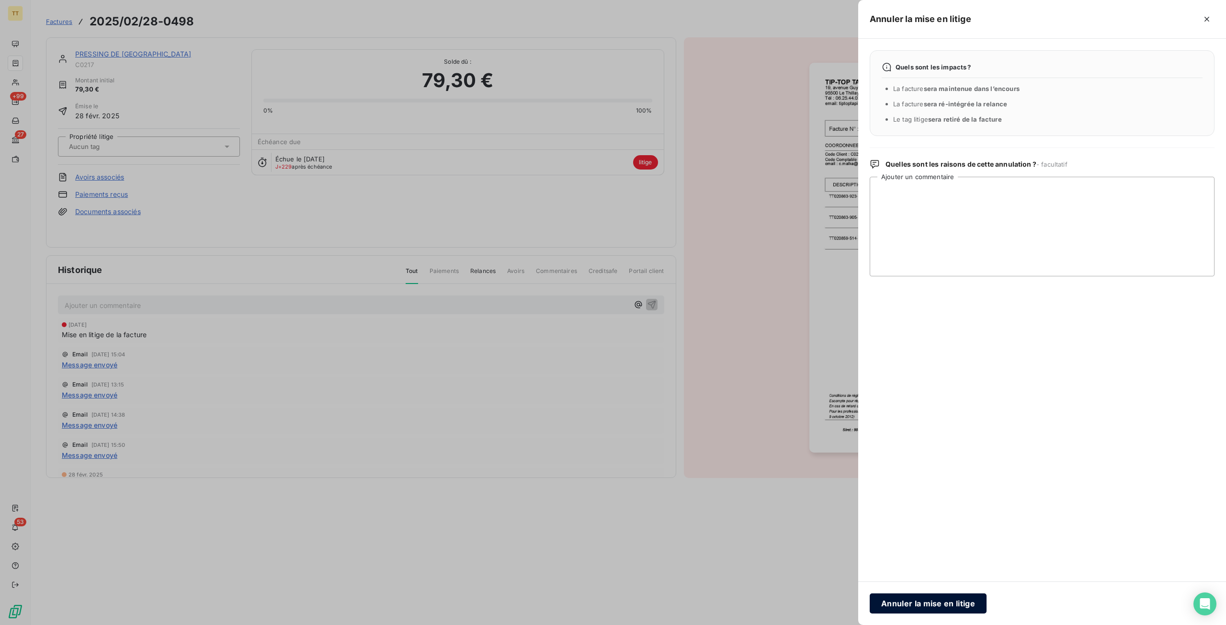
click at [932, 606] on button "Annuler la mise en litige" at bounding box center [928, 604] width 117 height 20
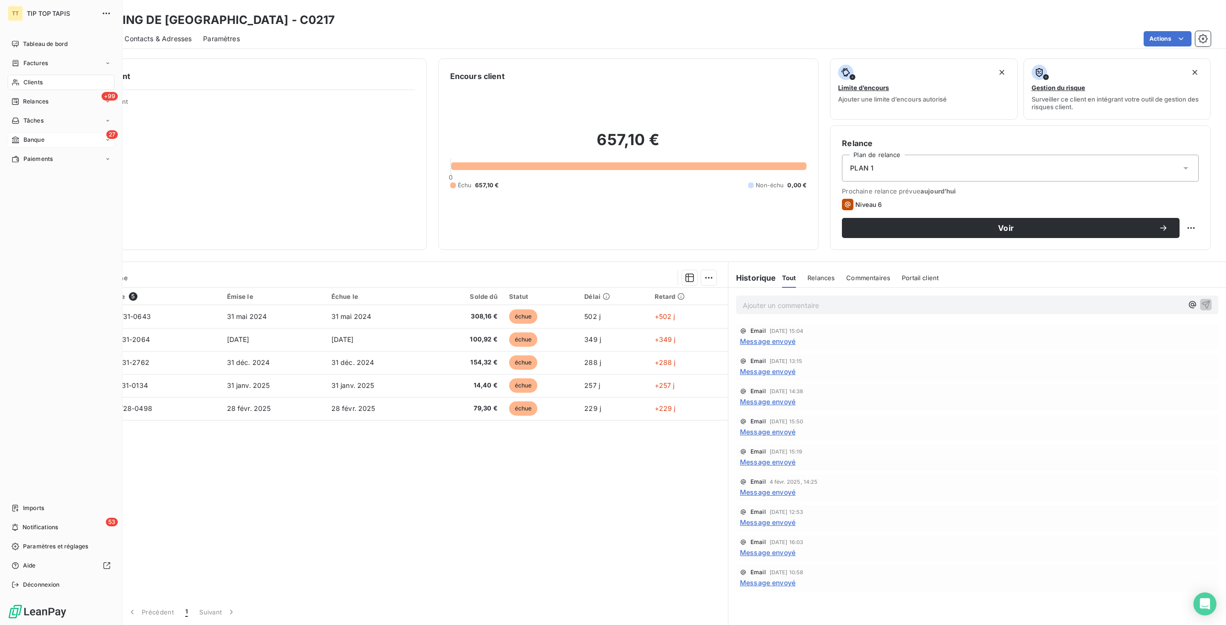
click at [47, 146] on div "27 Banque" at bounding box center [61, 139] width 107 height 15
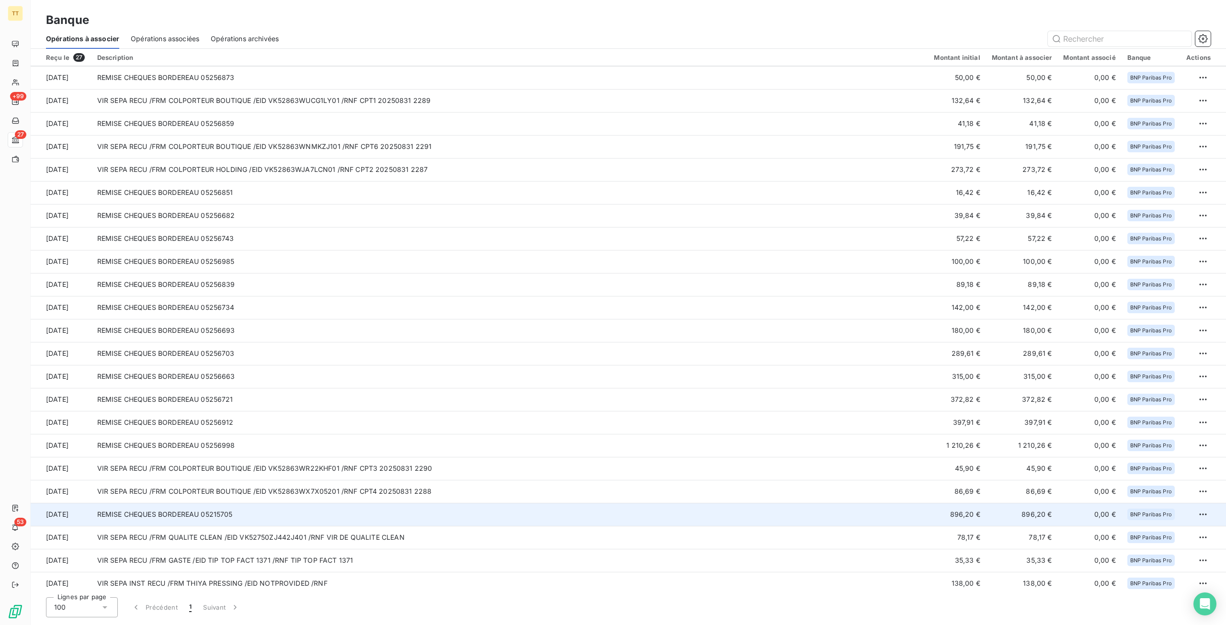
scroll to position [97, 0]
